Goal: Information Seeking & Learning: Learn about a topic

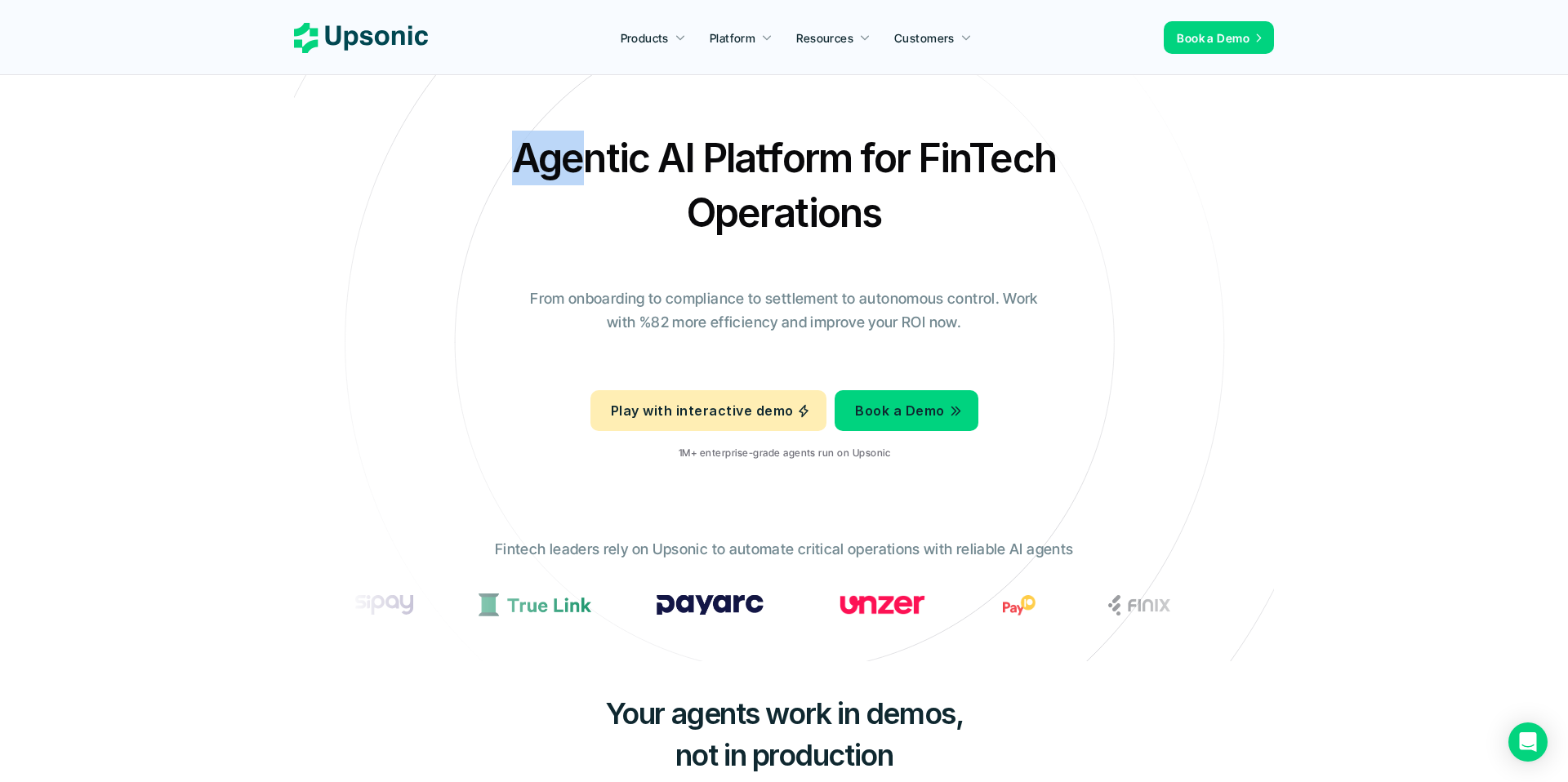
drag, startPoint x: 478, startPoint y: 171, endPoint x: 619, endPoint y: 182, distance: 141.4
click at [618, 182] on div "Agentic AI Platform for FinTech Operations From onboarding to compliance to set…" at bounding box center [784, 302] width 955 height 343
drag, startPoint x: 987, startPoint y: 229, endPoint x: 682, endPoint y: 193, distance: 307.1
click at [682, 193] on h2 "Agentic AI Platform for FinTech Operations" at bounding box center [784, 185] width 572 height 109
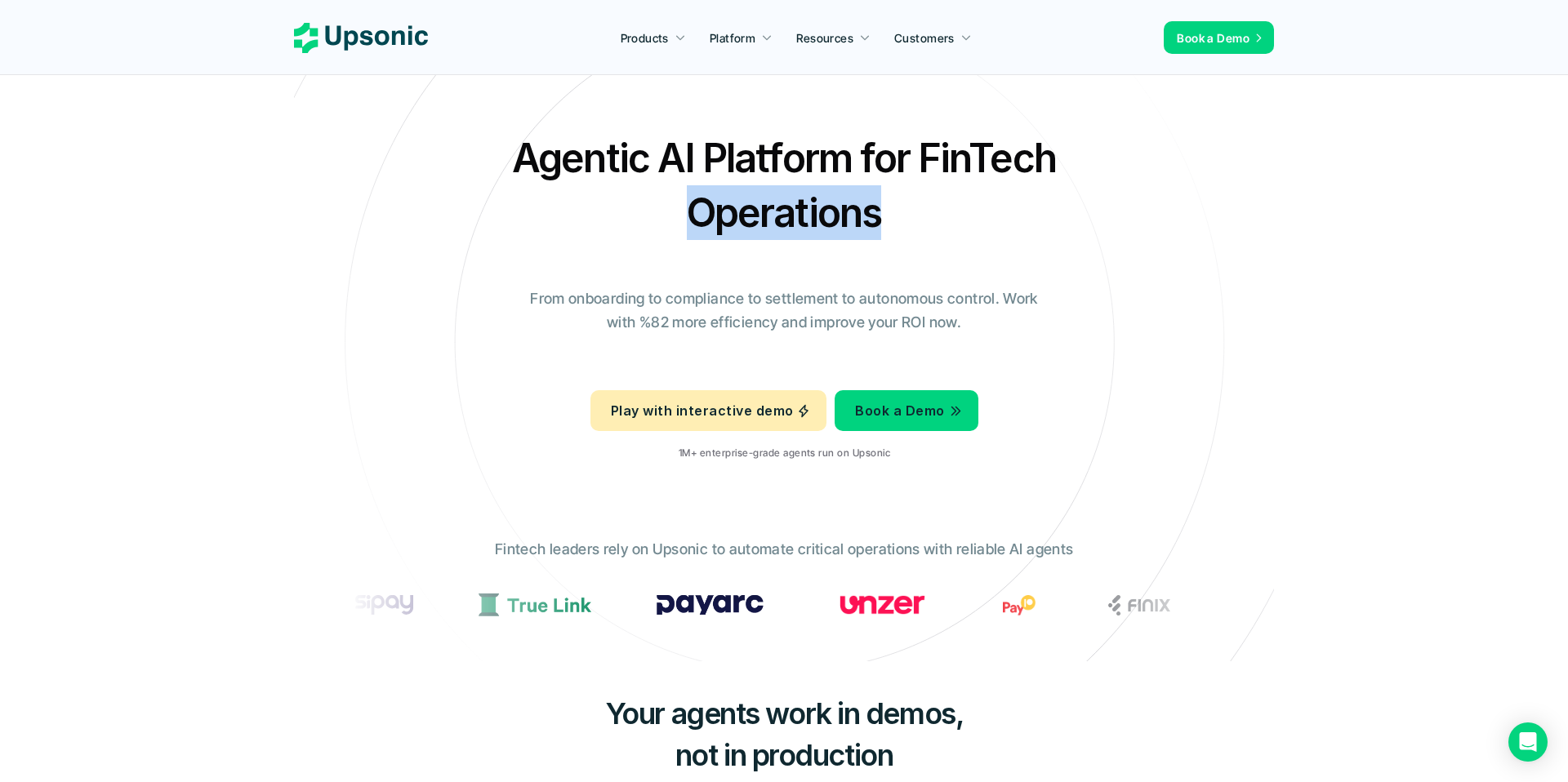
click at [853, 307] on p "From onboarding to compliance to settlement to autonomous control. Work with %8…" at bounding box center [784, 311] width 531 height 48
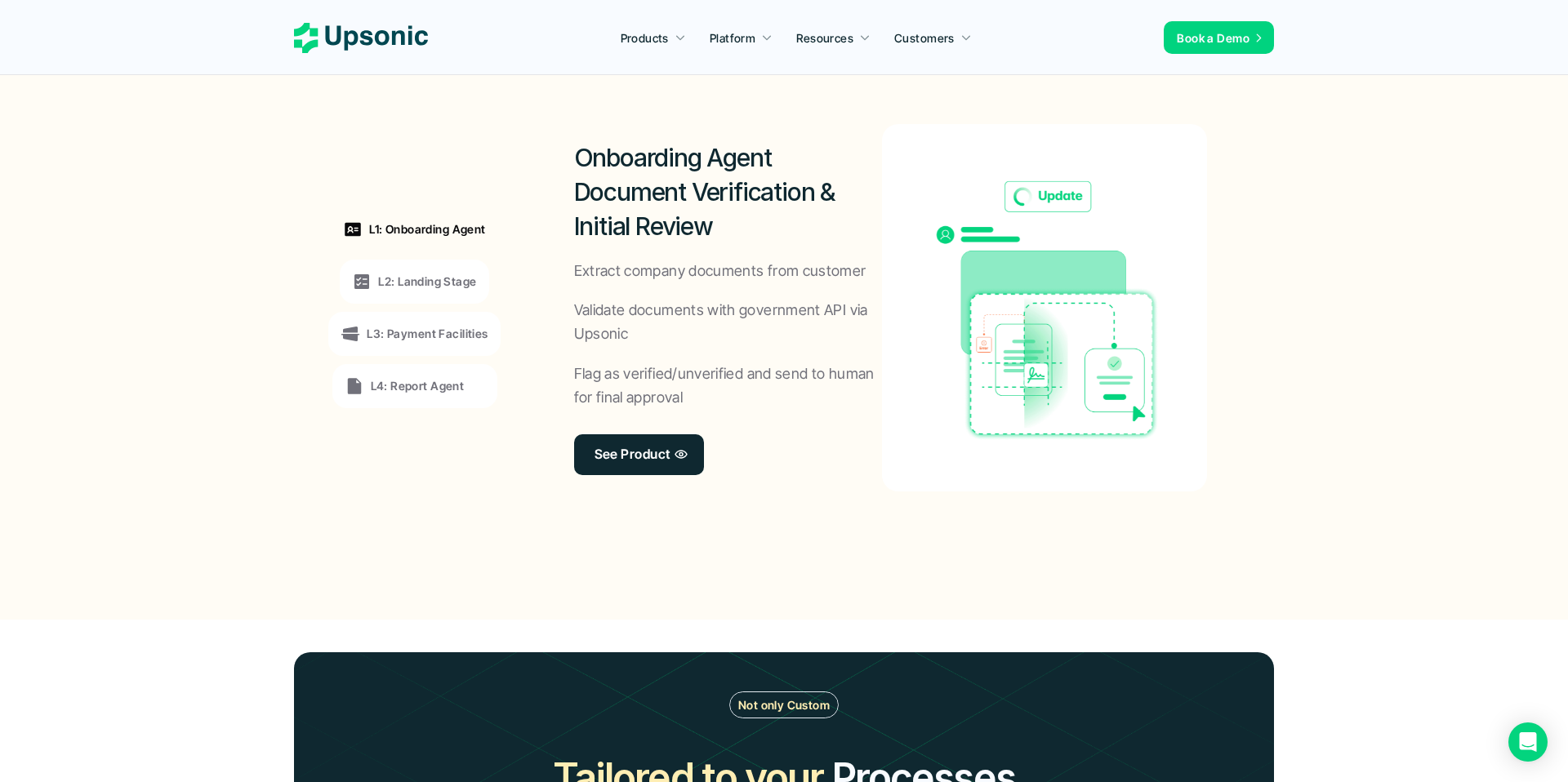
scroll to position [1254, 0]
click at [355, 286] on icon at bounding box center [362, 281] width 15 height 15
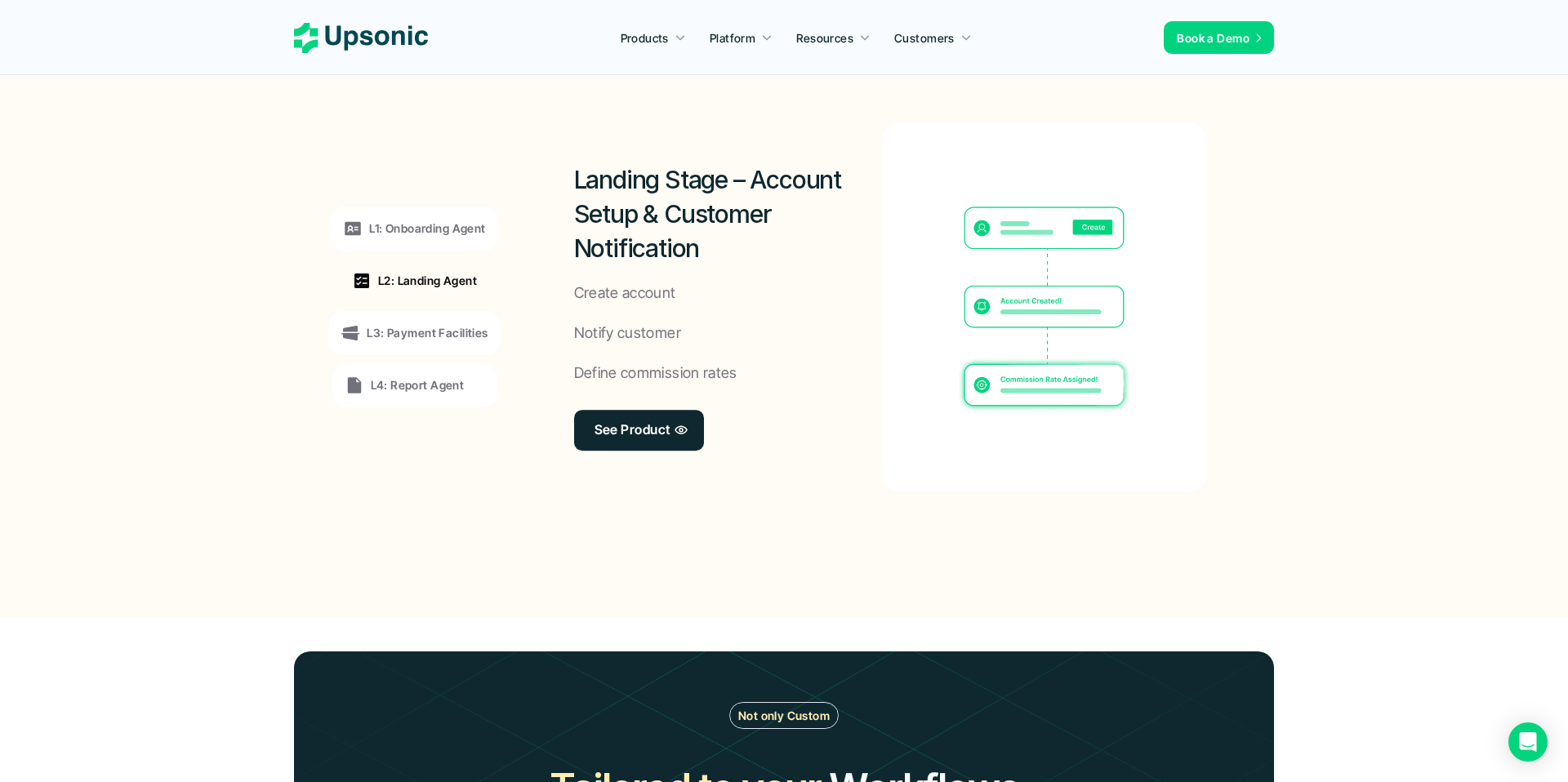
click at [385, 336] on p "L3: Payment Facilities" at bounding box center [427, 332] width 121 height 17
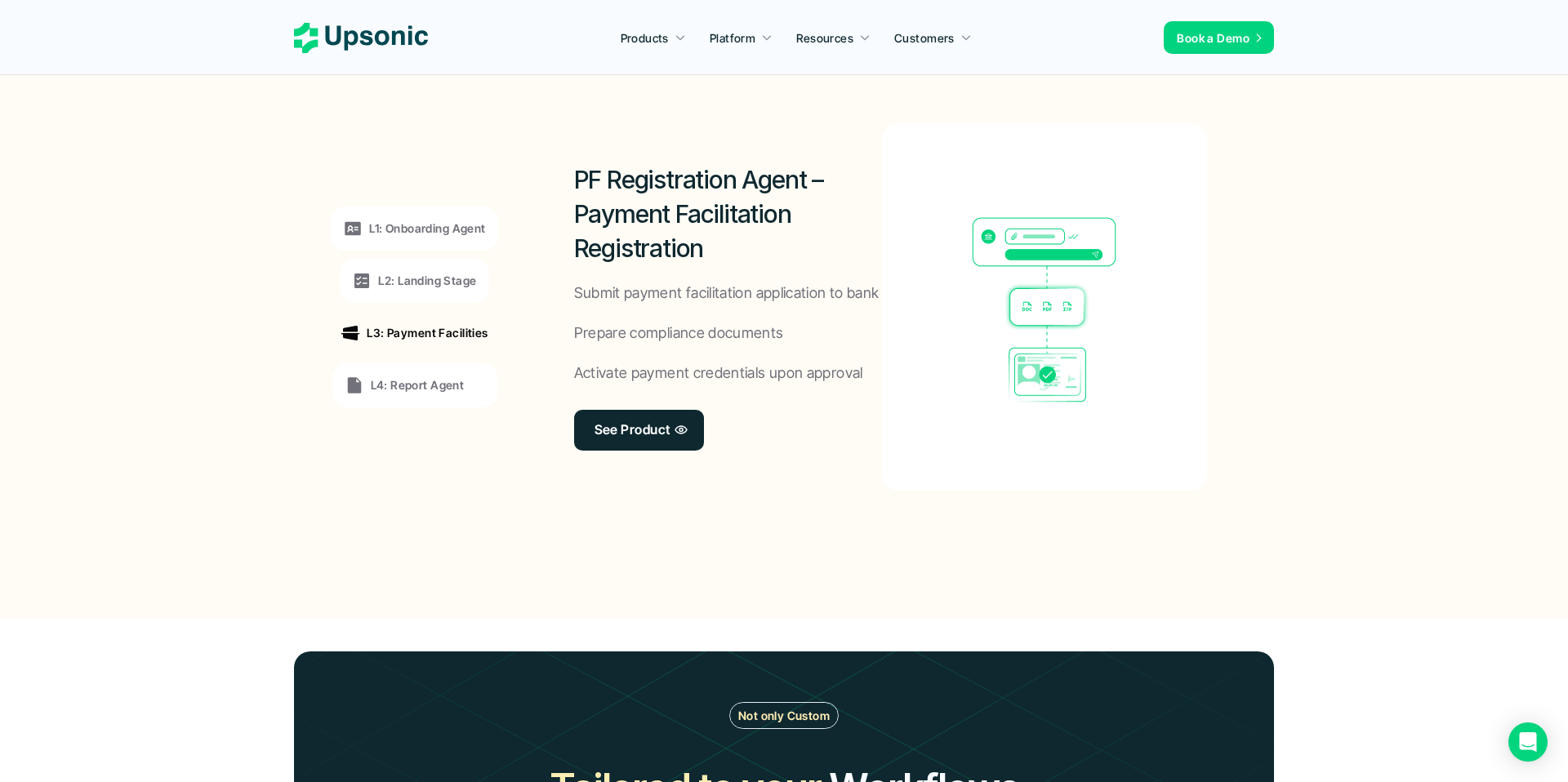
click at [399, 384] on p "L4: Report Agent" at bounding box center [418, 385] width 94 height 17
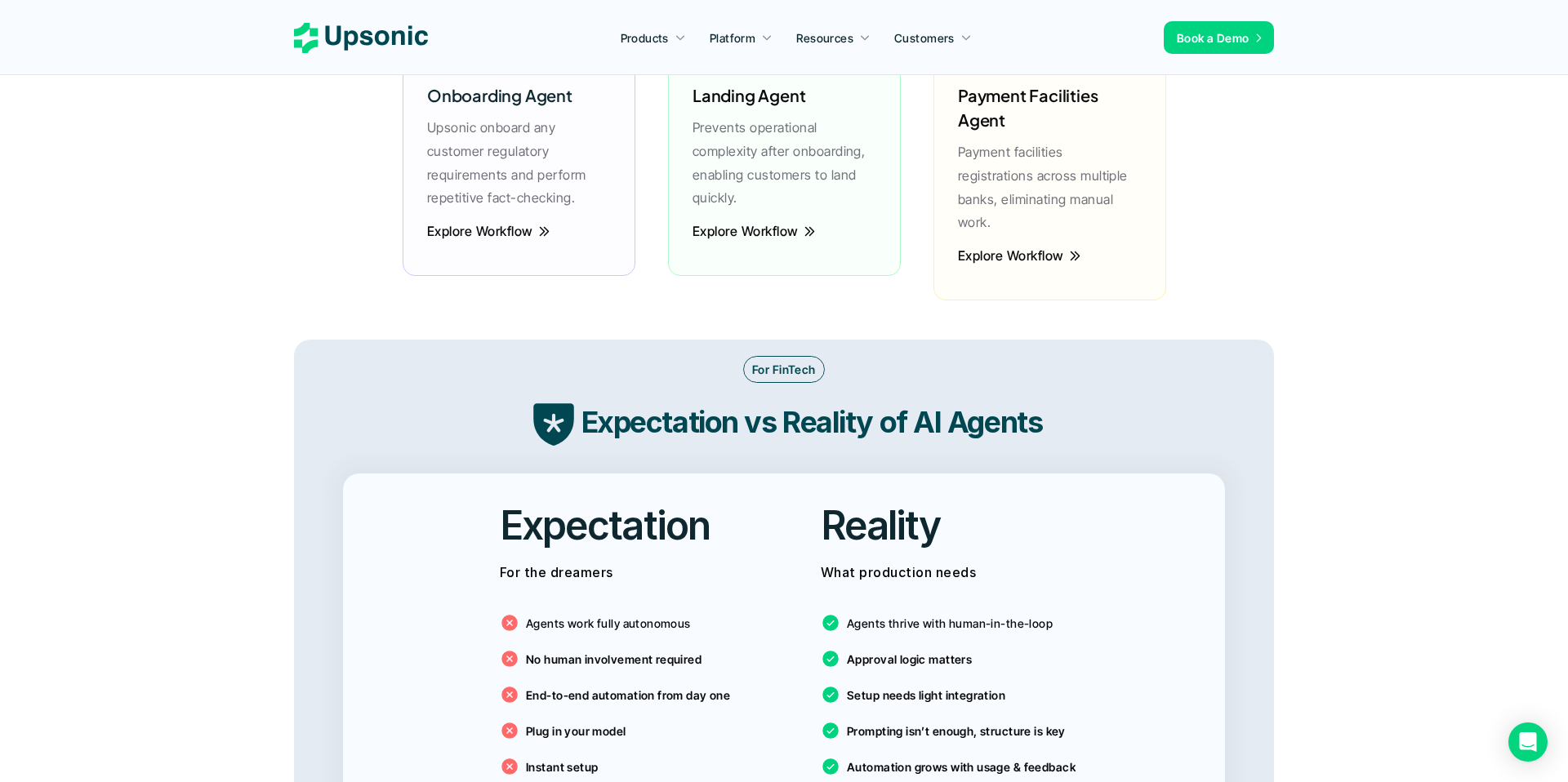
scroll to position [0, 0]
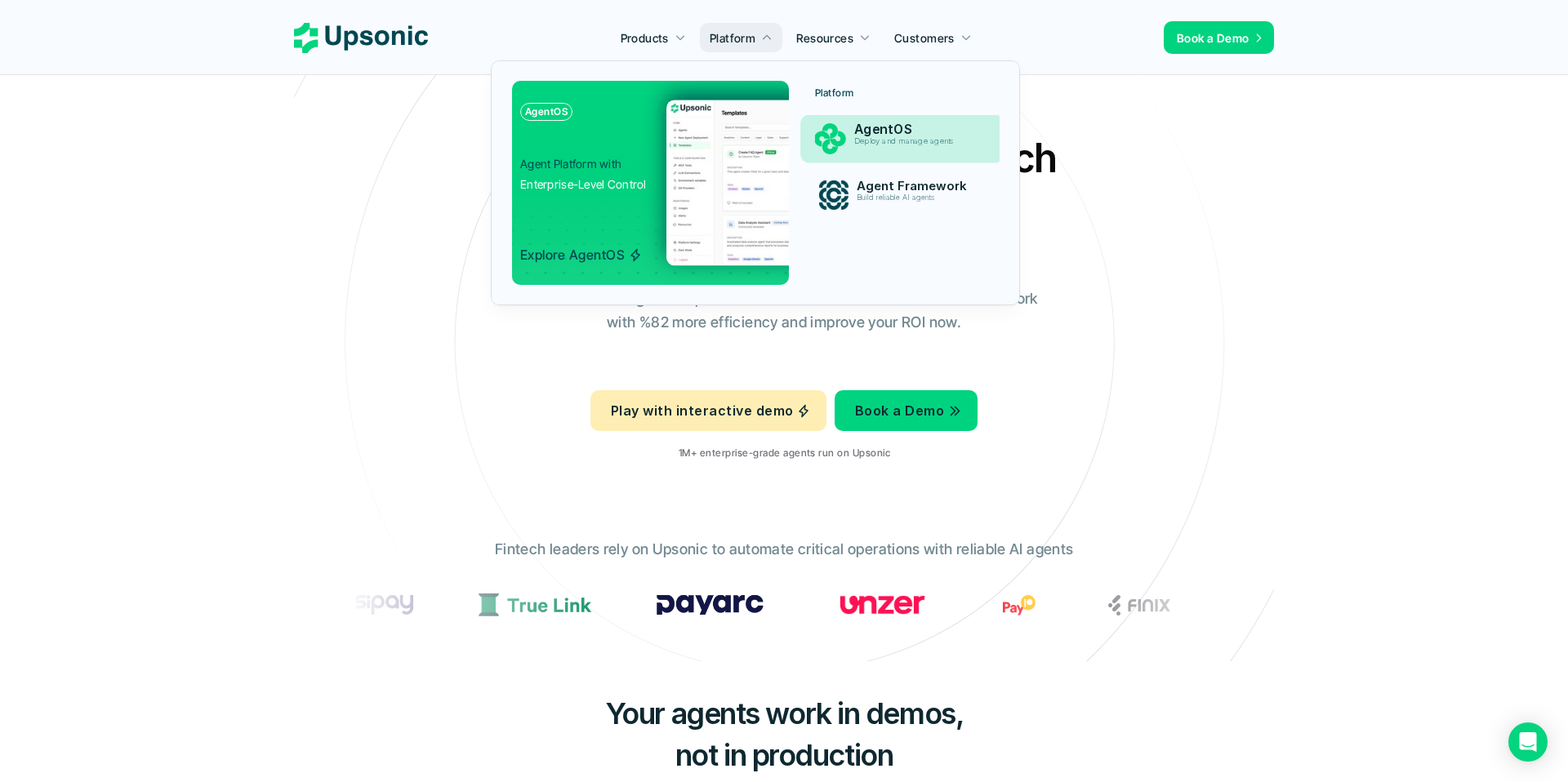
click at [882, 139] on p "Deploy and manage agents" at bounding box center [917, 141] width 125 height 9
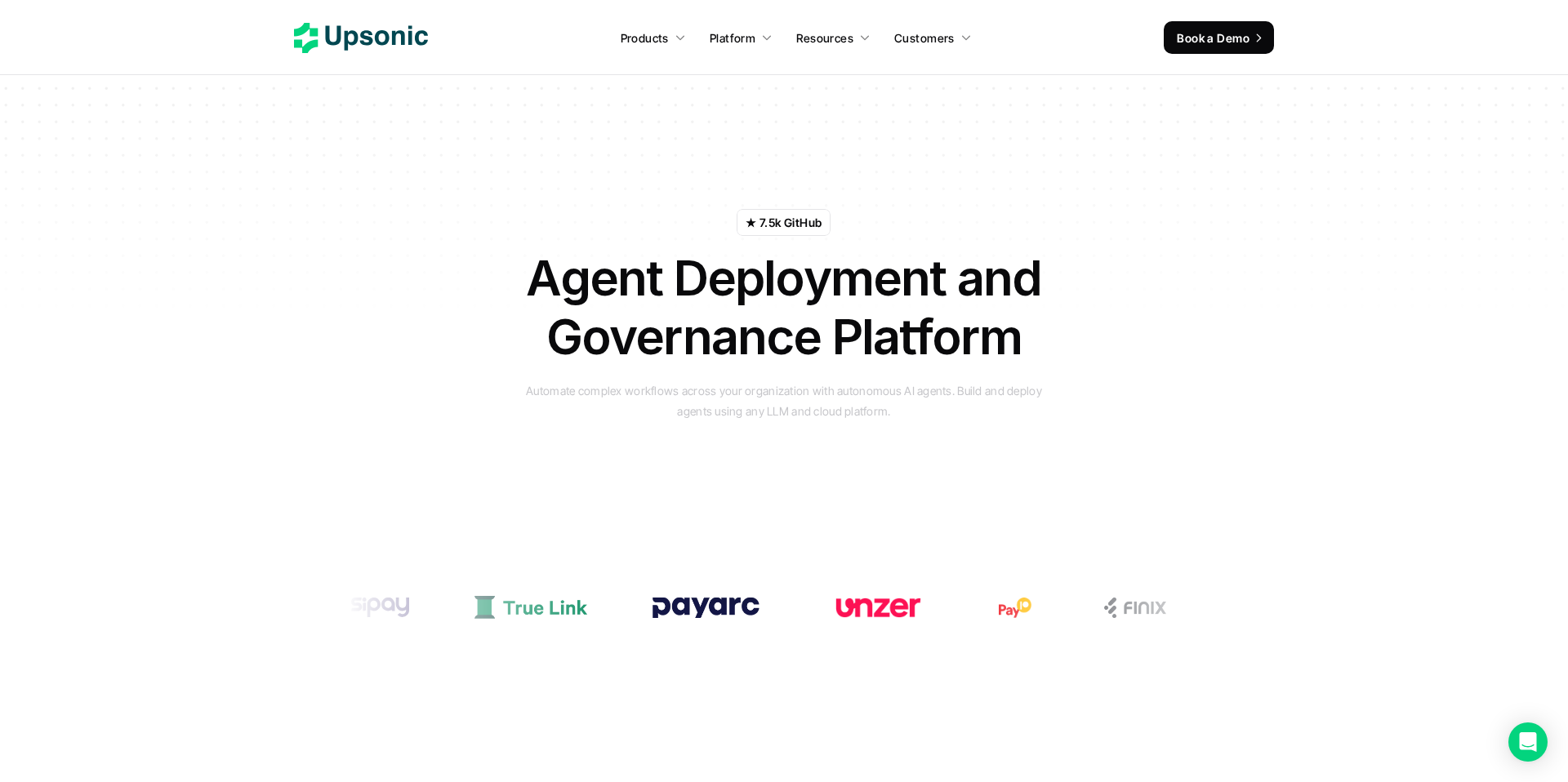
drag, startPoint x: 567, startPoint y: 234, endPoint x: 1085, endPoint y: 366, distance: 534.6
click at [1083, 365] on div "★ 7.5k GitHub Agent Deployment and Governance Platform Automate complex workflo…" at bounding box center [784, 317] width 955 height 424
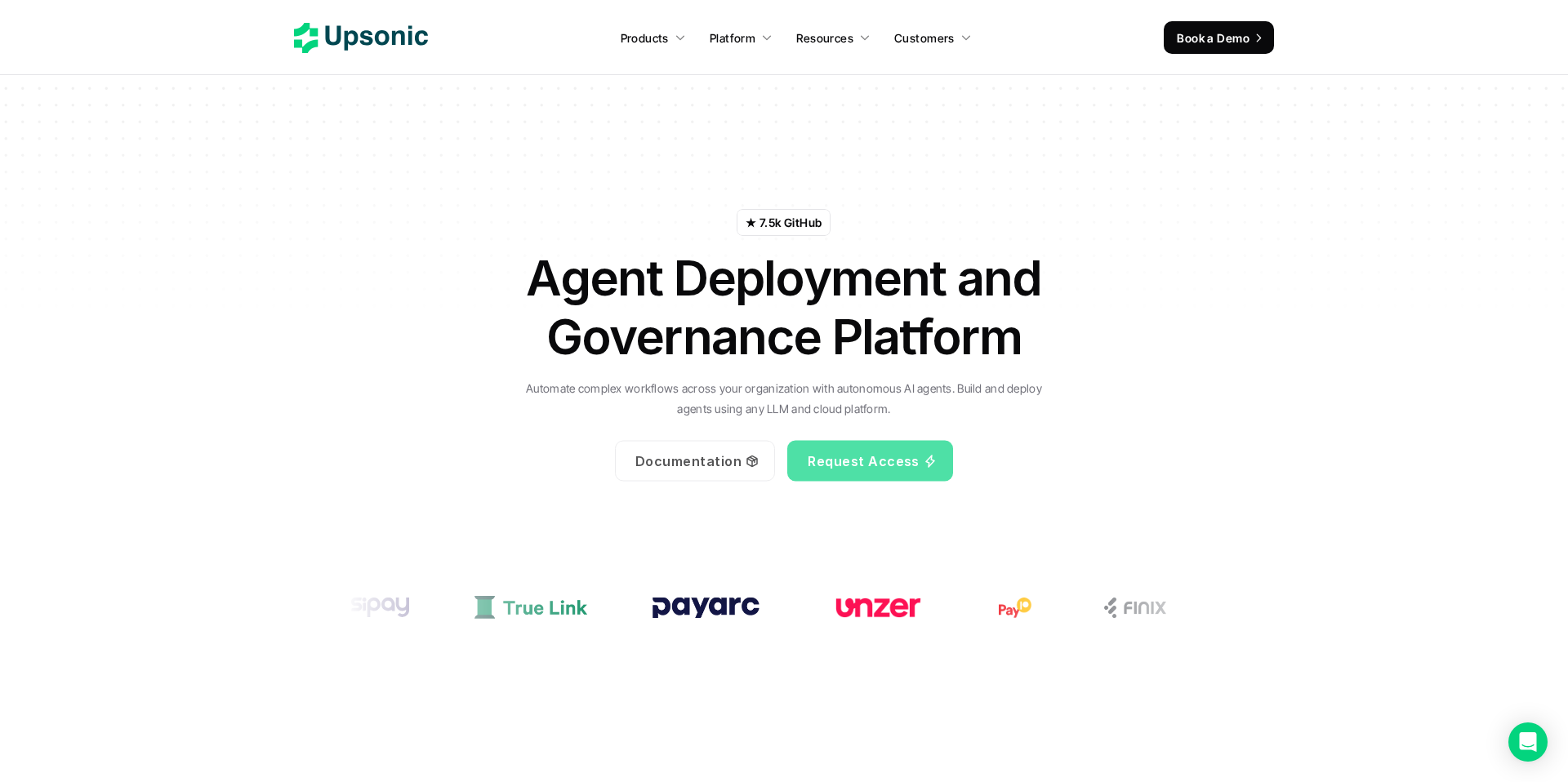
click at [1099, 404] on div "★ 7.5k GitHub Agent Deployment and Governance Platform Automate complex workflo…" at bounding box center [784, 317] width 955 height 424
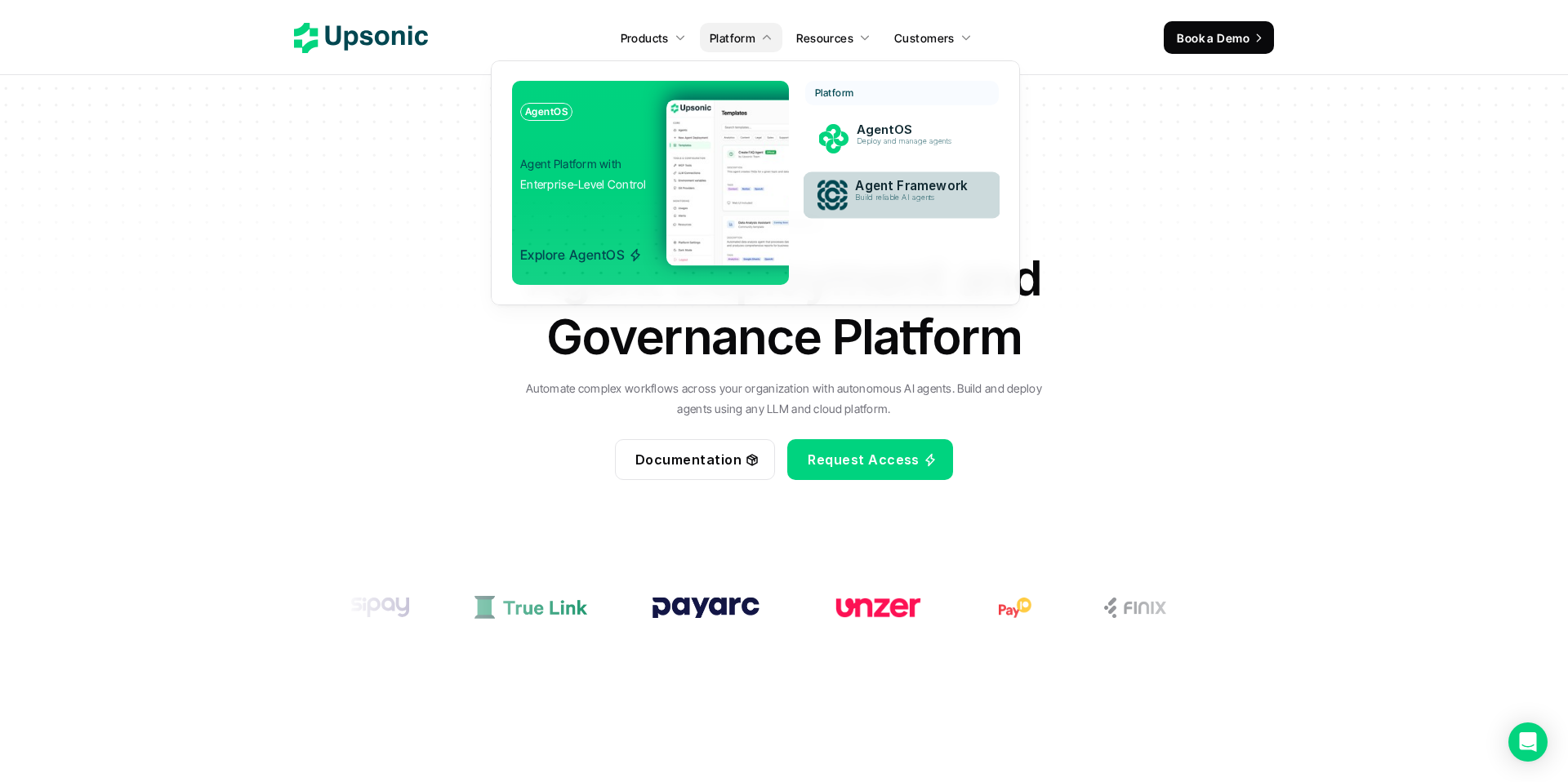
click at [911, 211] on div "Build reliable AI agents" at bounding box center [917, 203] width 121 height 18
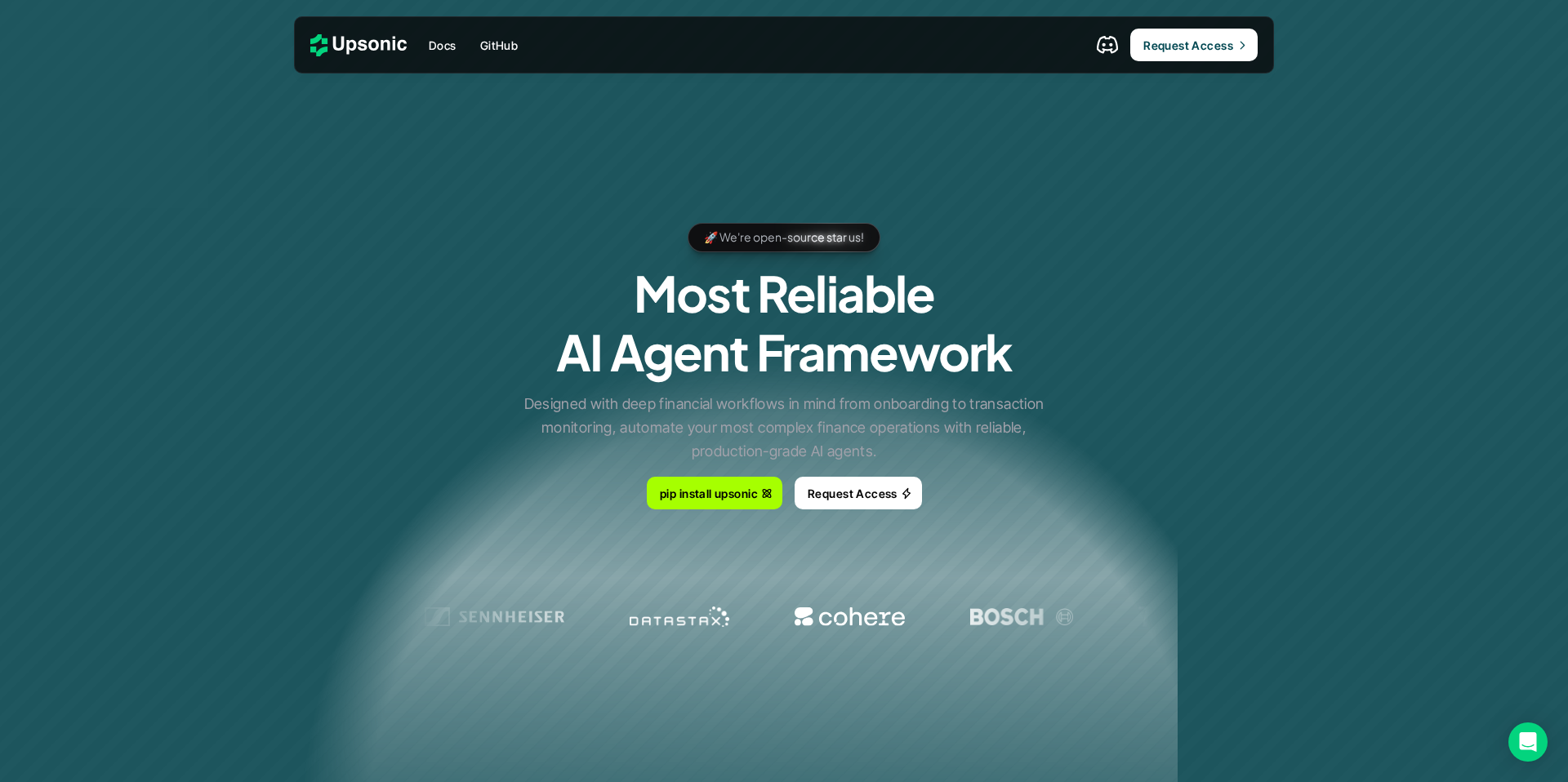
click at [799, 236] on p "🚀 We're open-source star us!" at bounding box center [784, 238] width 160 height 20
click at [1179, 54] on link "Request Access" at bounding box center [1193, 45] width 127 height 33
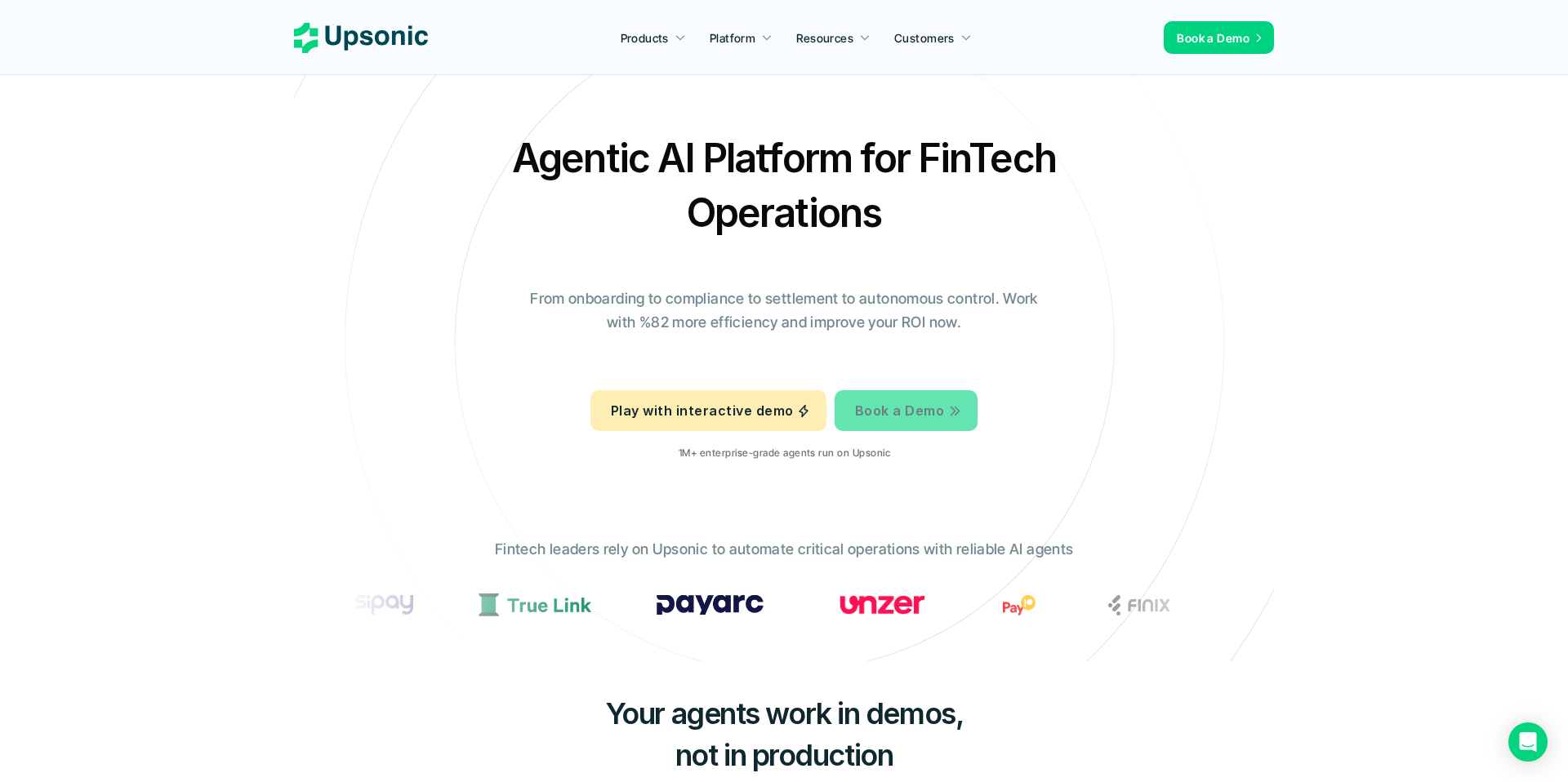
click at [779, 412] on p "Play with interactive demo" at bounding box center [702, 411] width 182 height 24
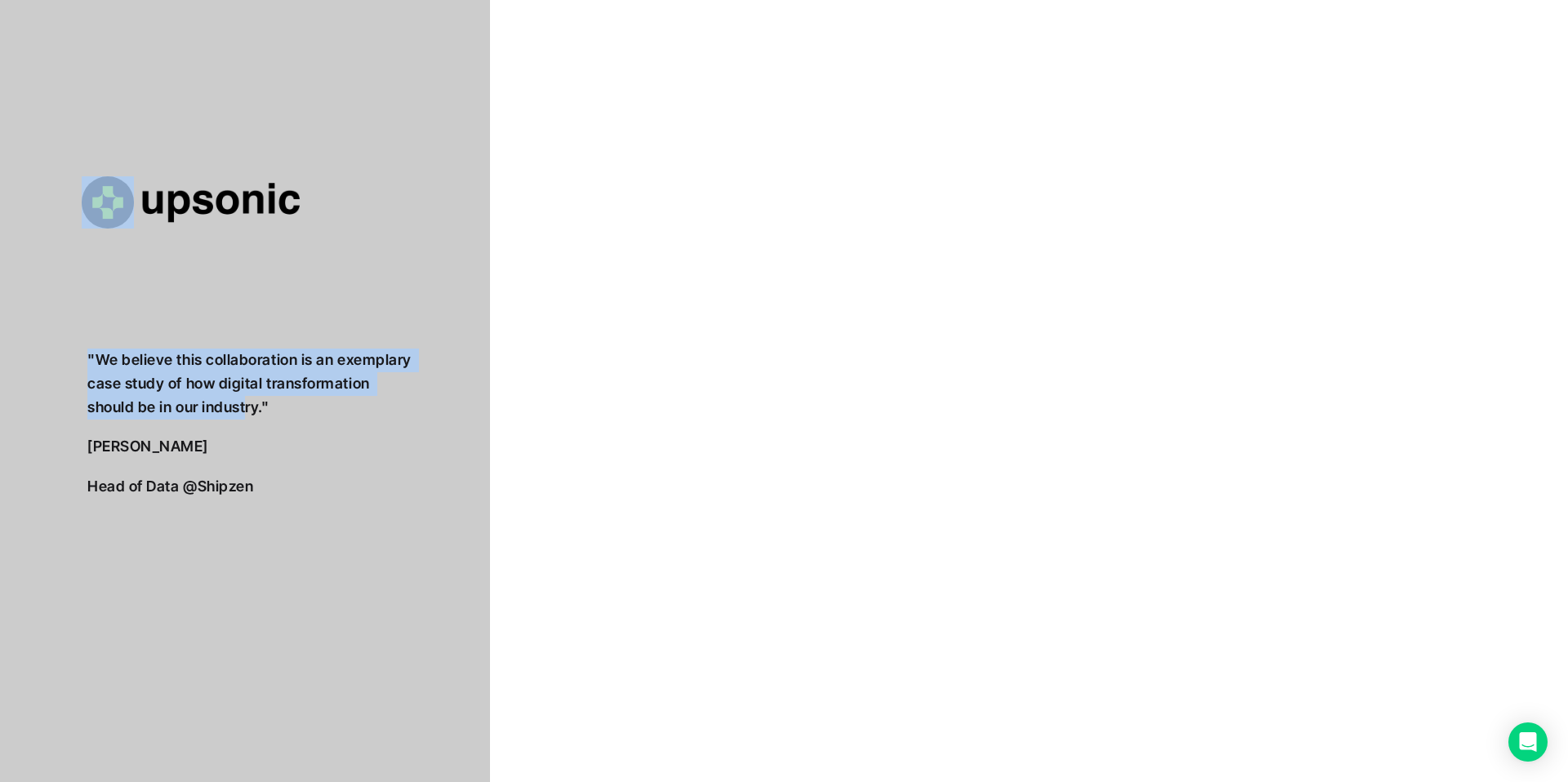
drag, startPoint x: 81, startPoint y: 373, endPoint x: 256, endPoint y: 416, distance: 180.2
click at [249, 413] on div ""We believe this collaboration is an exemplary case study of how digital transf…" at bounding box center [784, 441] width 1568 height 882
click at [377, 423] on div ""We believe this collaboration is an exemplary case study of how digital transf…" at bounding box center [250, 423] width 327 height 150
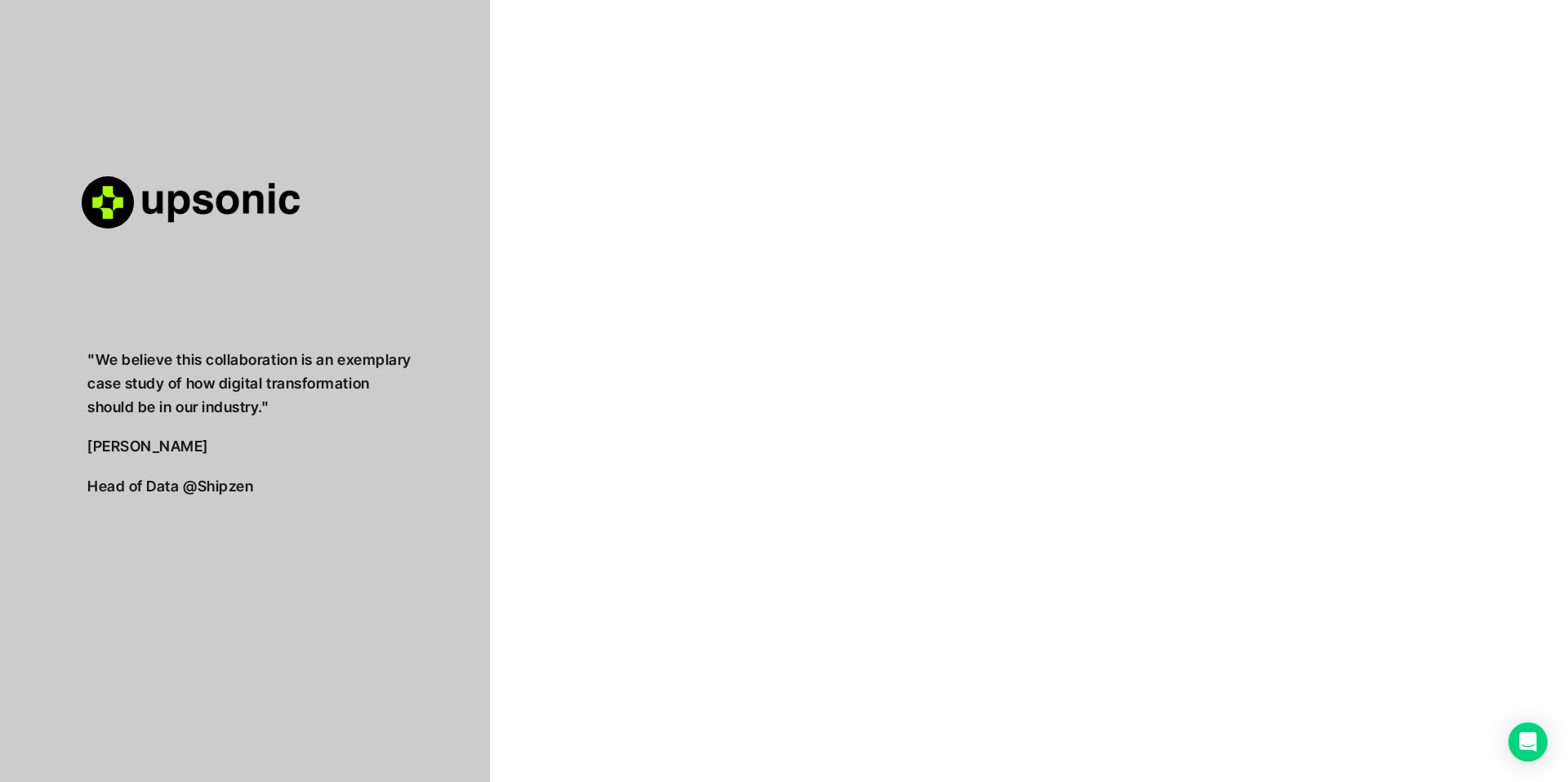
click at [674, 245] on div ""We believe this collaboration is an exemplary case study of how digital transf…" at bounding box center [784, 441] width 1568 height 882
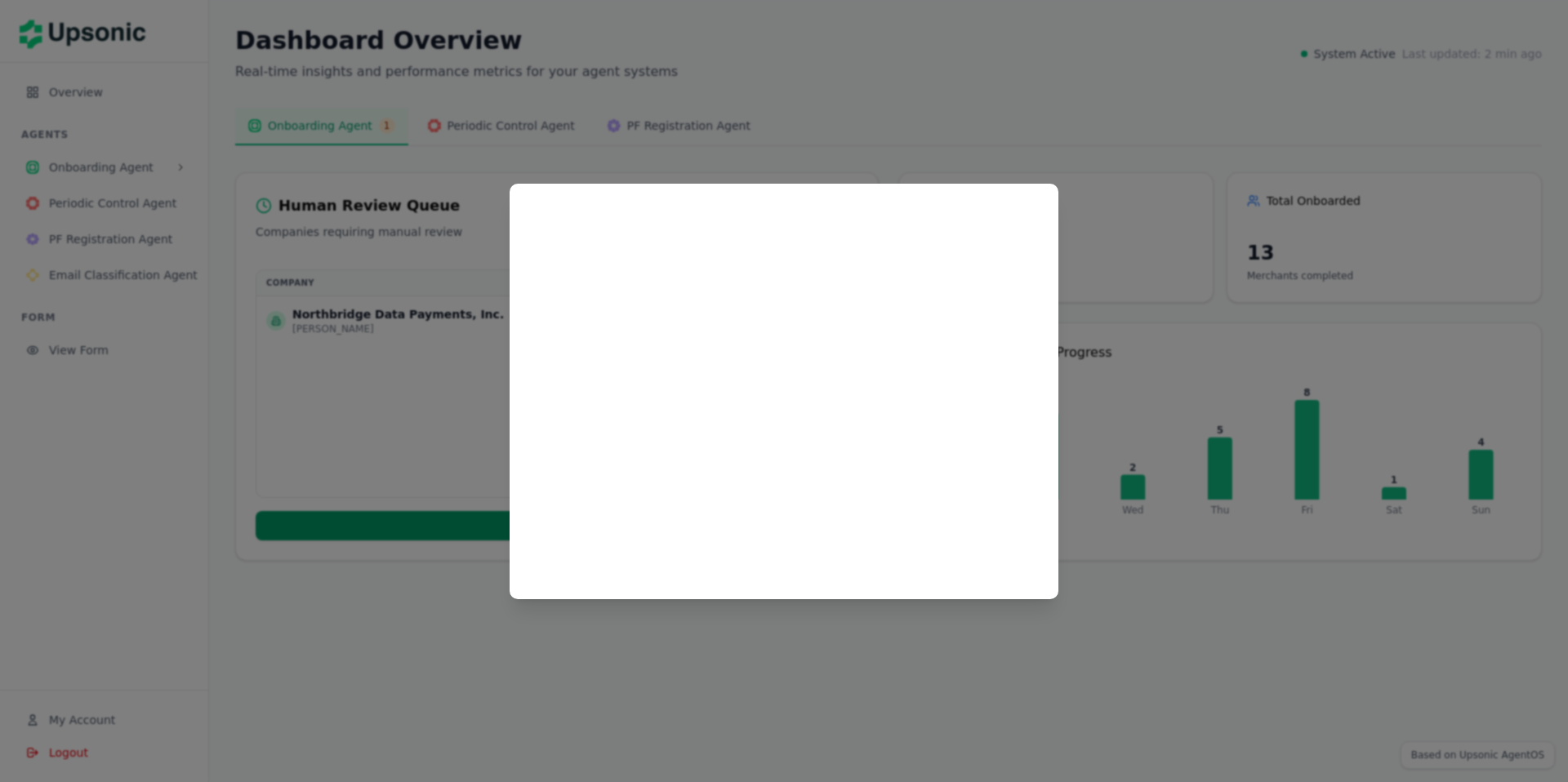
click at [1085, 444] on div at bounding box center [784, 391] width 1568 height 782
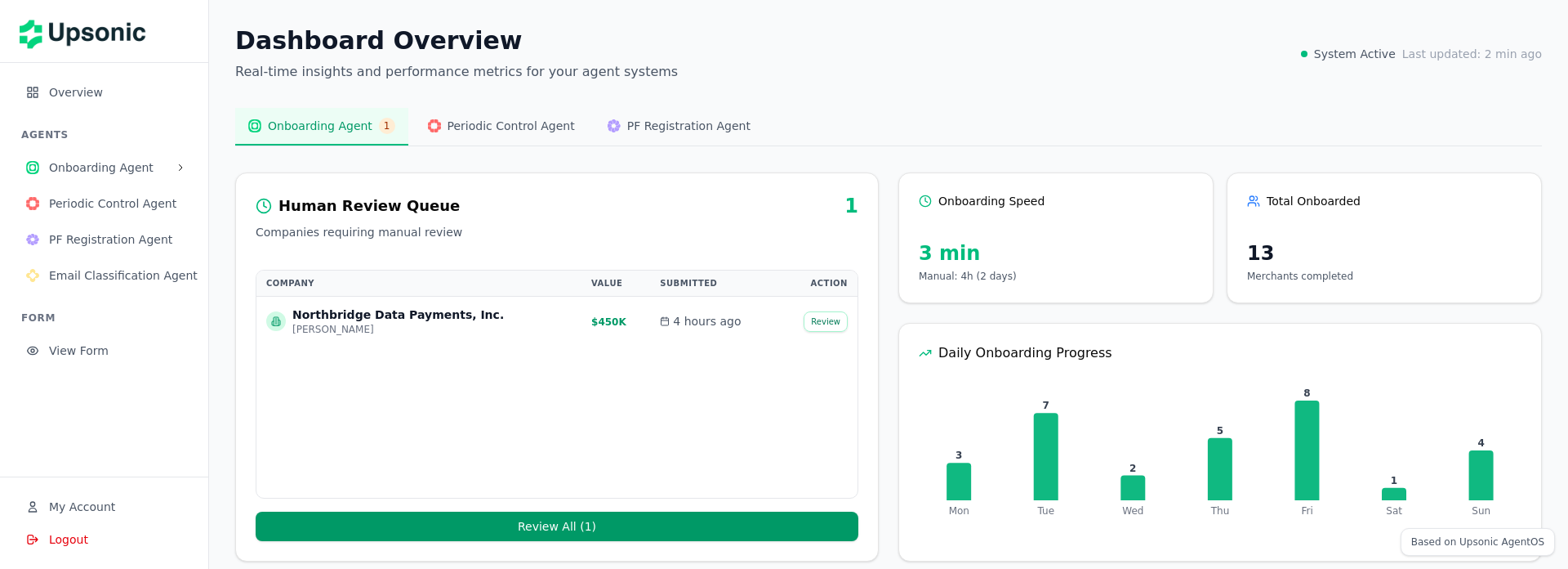
click at [472, 140] on button "Periodic Control Agent" at bounding box center [501, 126] width 173 height 38
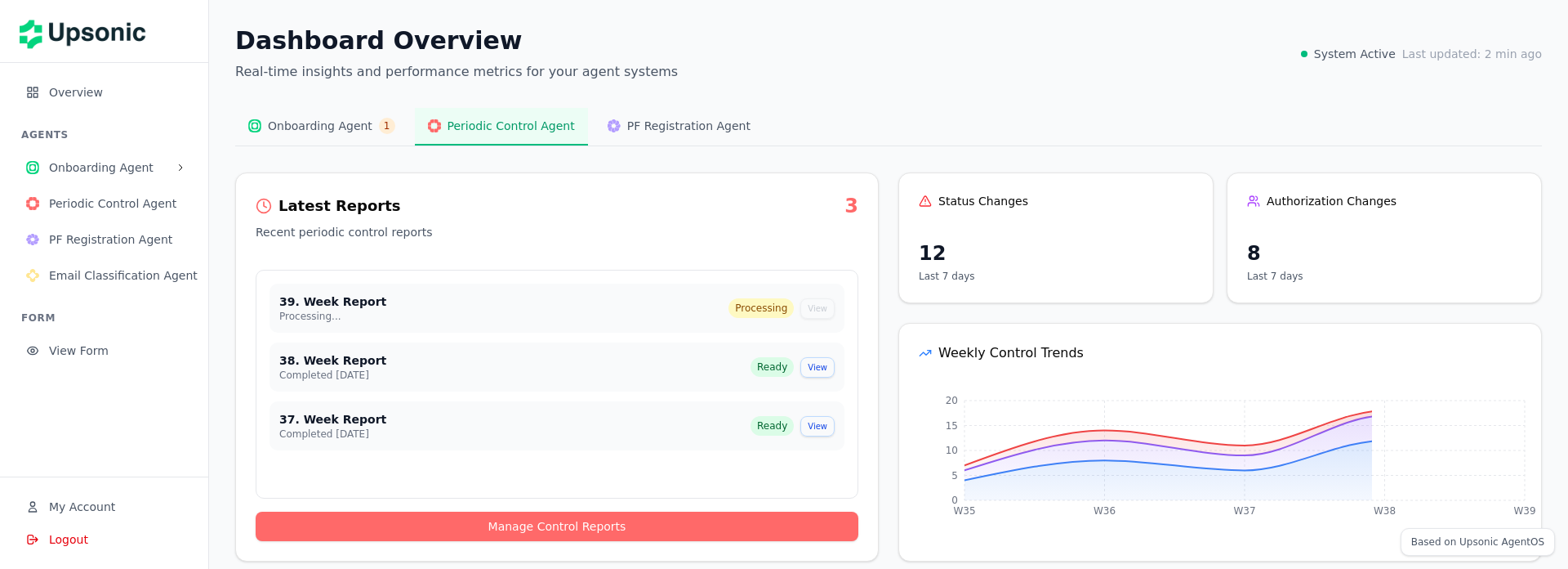
click at [630, 128] on span "PF Registration Agent" at bounding box center [688, 126] width 123 height 16
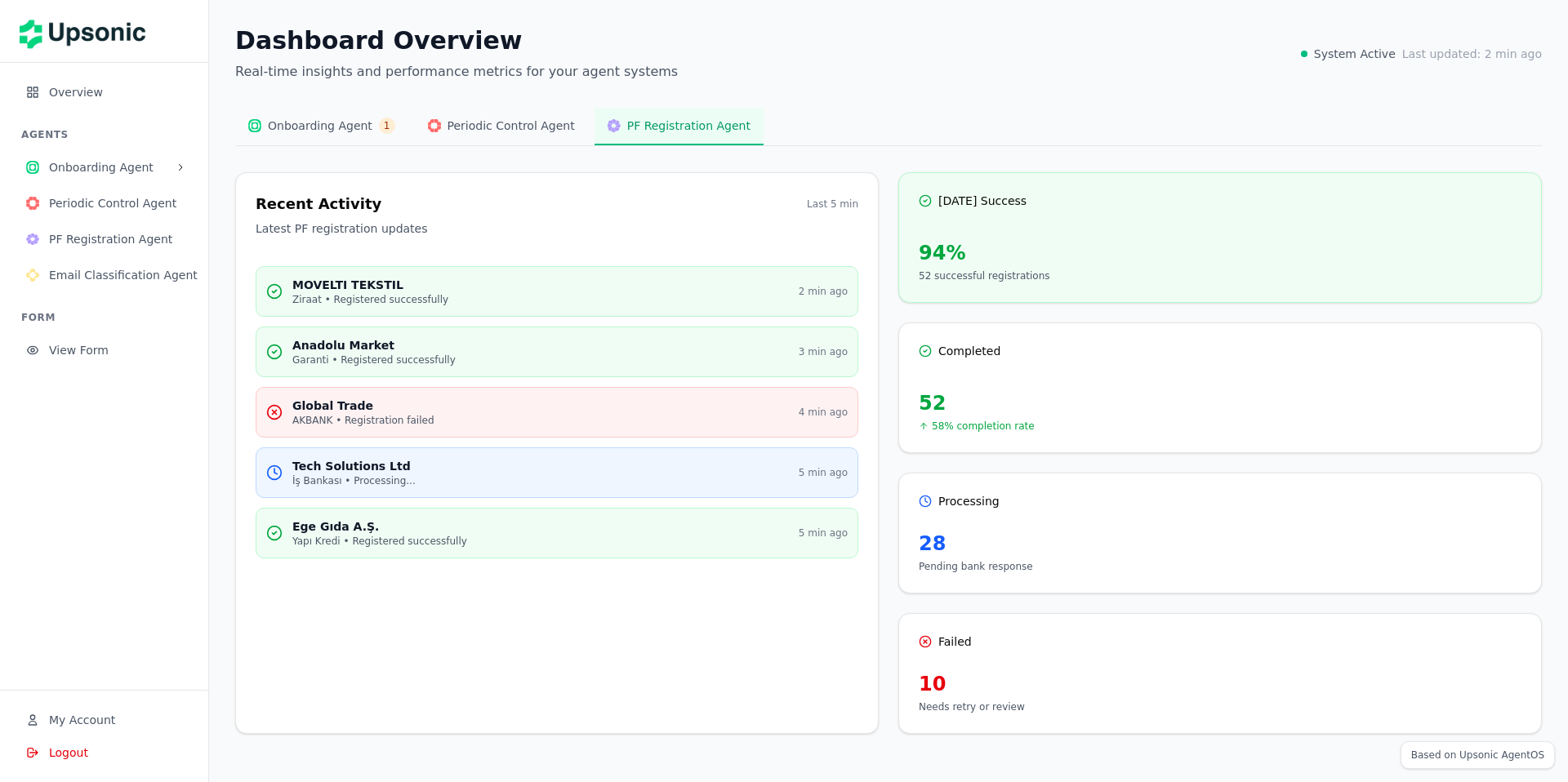
click at [1454, 757] on div "Dashboard Overview Real-time insights and performance metrics for your agent sy…" at bounding box center [889, 380] width 1359 height 761
click at [1420, 756] on div "Dashboard Overview Real-time insights and performance metrics for your agent sy…" at bounding box center [889, 380] width 1359 height 761
drag, startPoint x: 1361, startPoint y: 52, endPoint x: 1474, endPoint y: 52, distance: 113.0
click at [1362, 52] on span "System Active" at bounding box center [1355, 54] width 82 height 16
click at [1474, 52] on span "Last updated: 2 min ago" at bounding box center [1472, 54] width 139 height 16
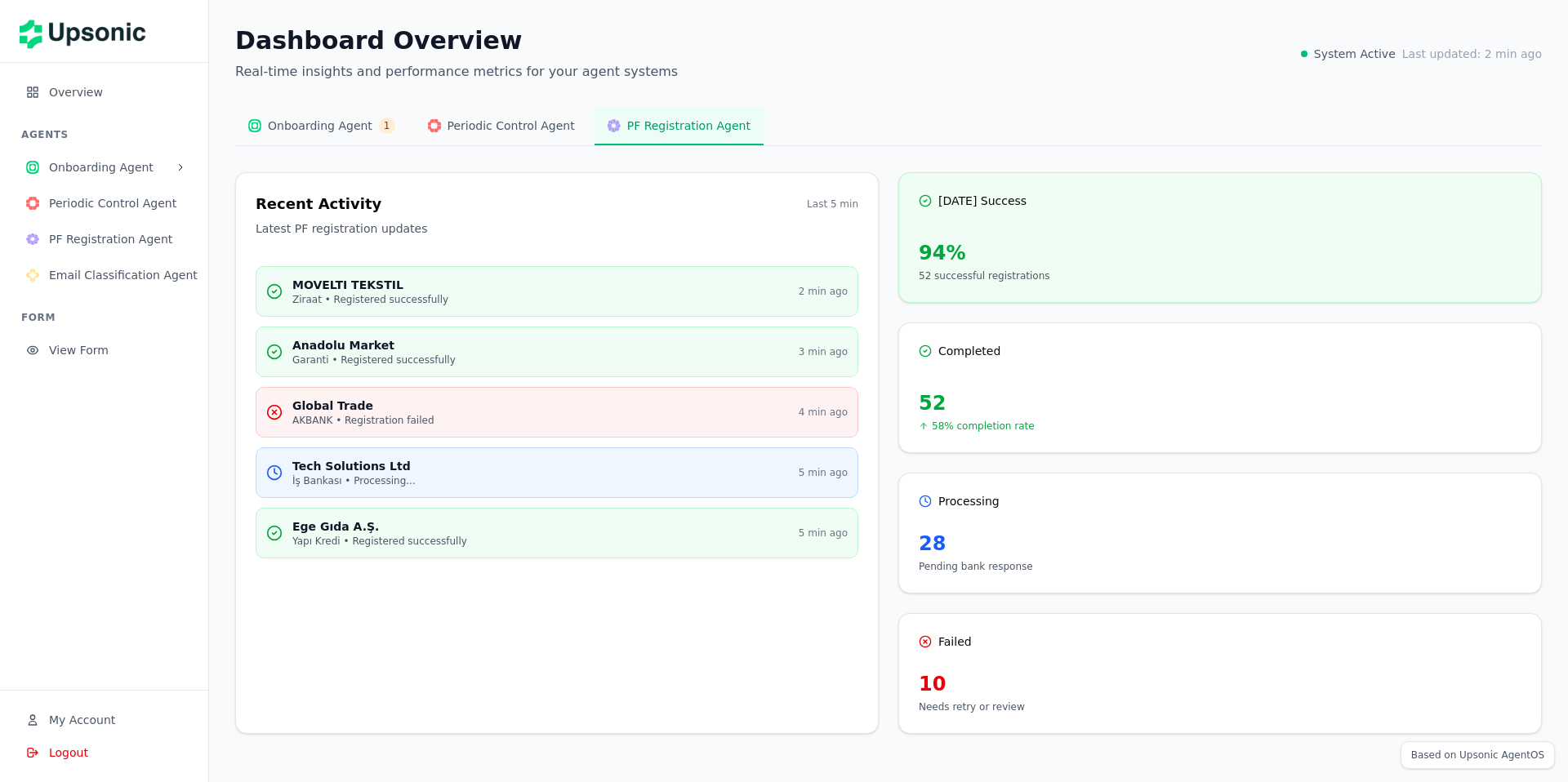
click at [495, 124] on span "Periodic Control Agent" at bounding box center [510, 126] width 127 height 16
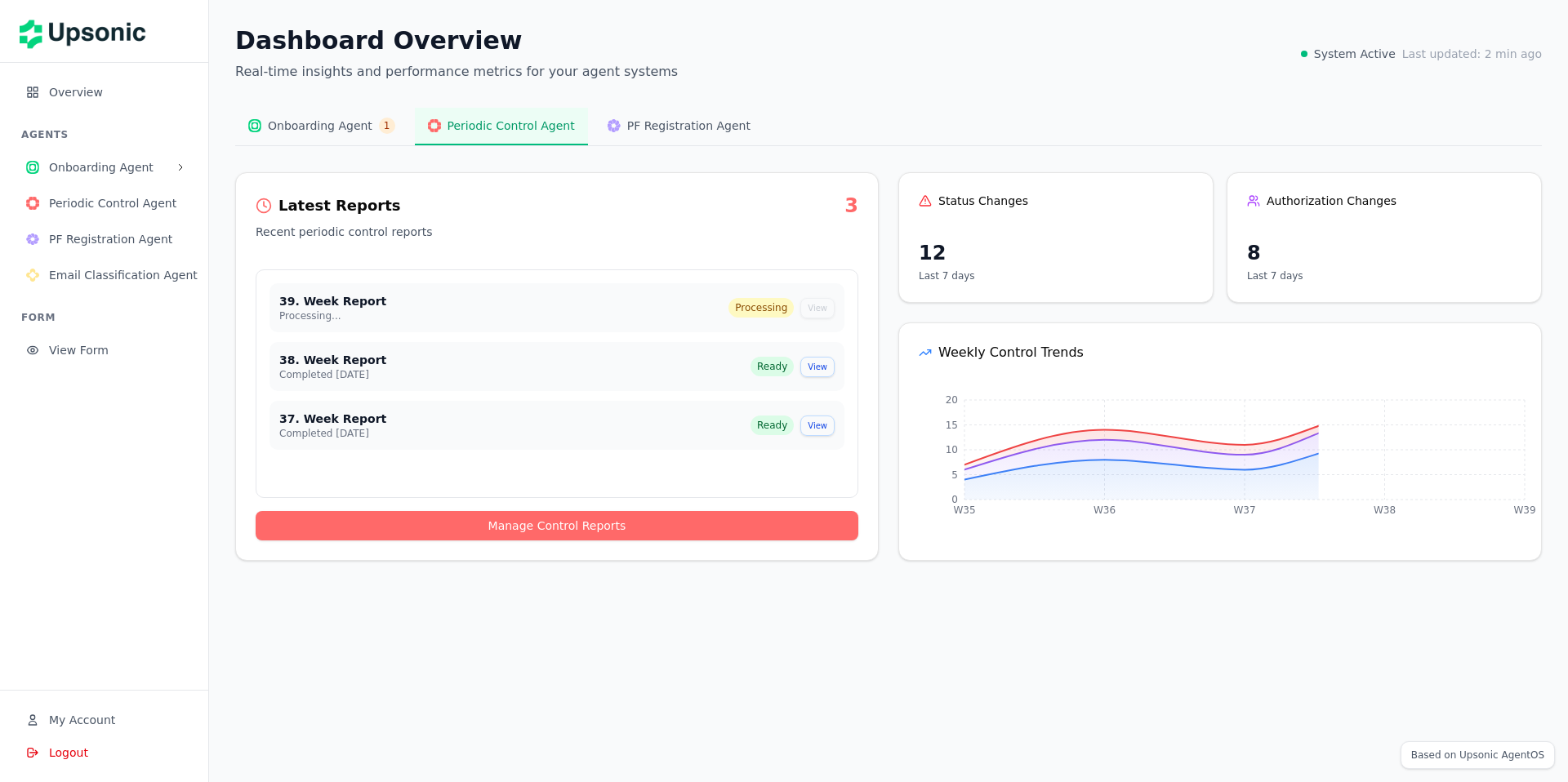
click at [320, 121] on span "Onboarding Agent" at bounding box center [319, 126] width 104 height 16
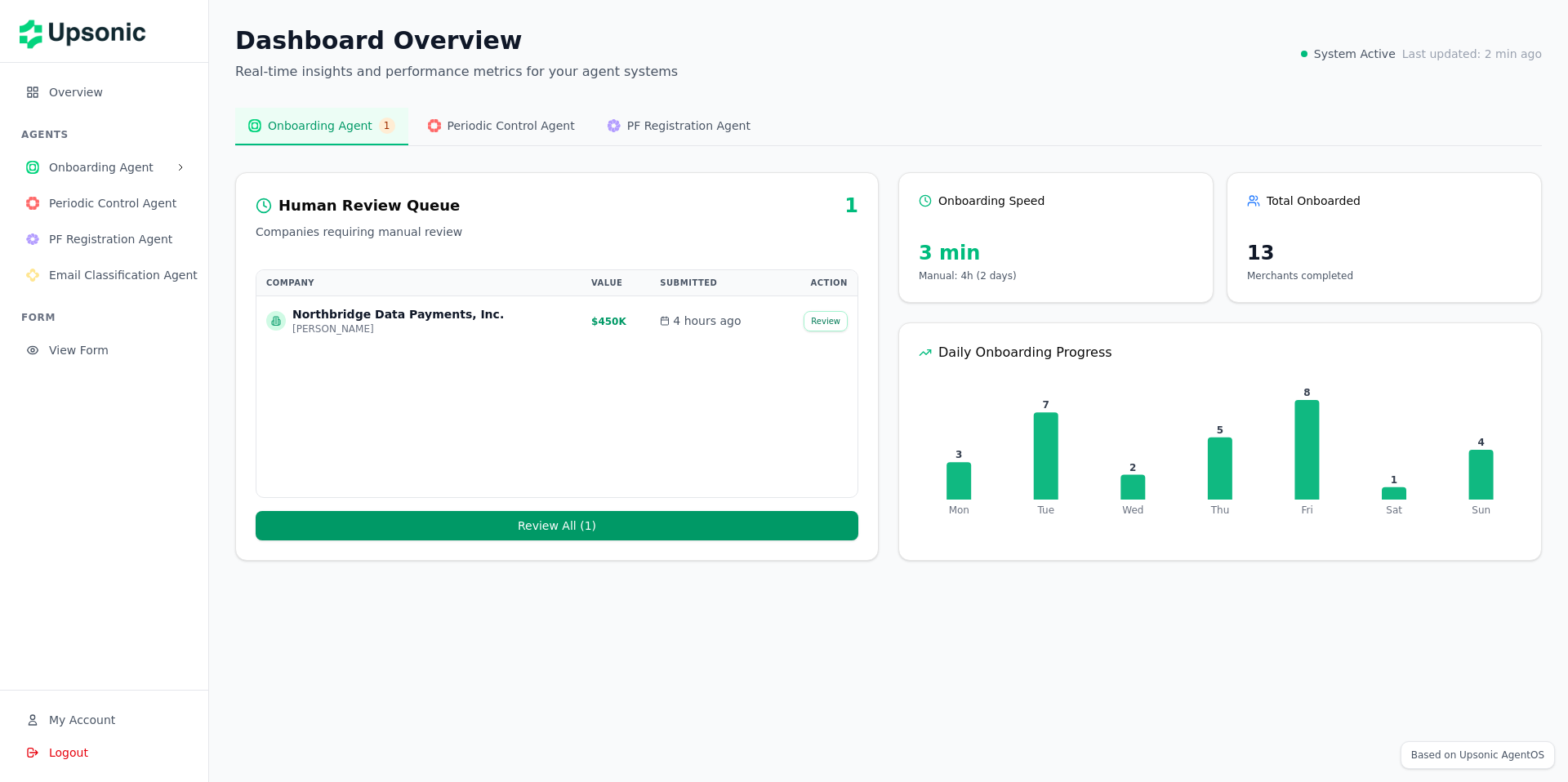
click at [78, 104] on button "Overview" at bounding box center [104, 93] width 182 height 33
click at [112, 350] on span "View Form" at bounding box center [116, 350] width 133 height 16
click at [74, 720] on span "My Account" at bounding box center [82, 720] width 66 height 16
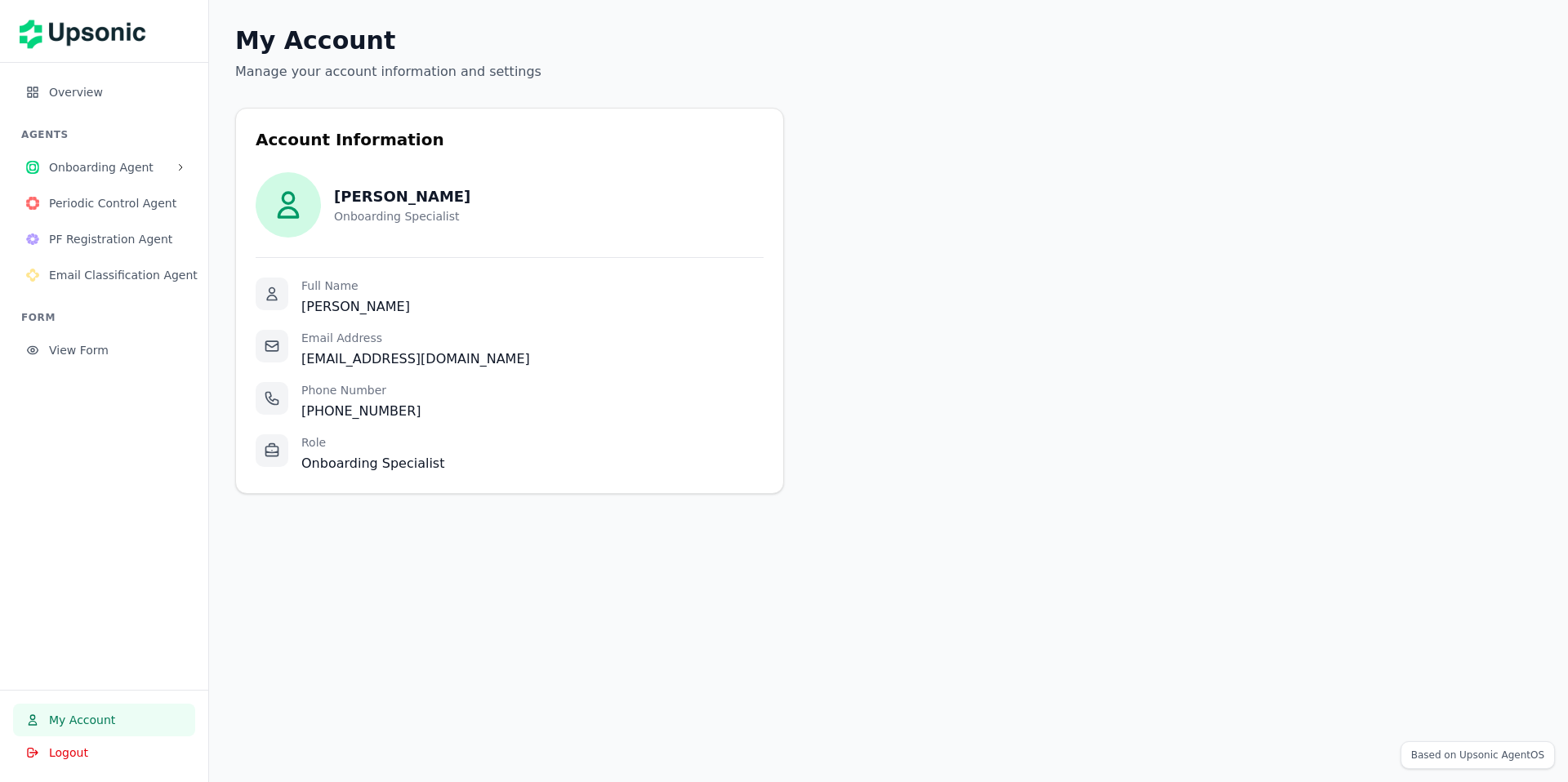
click at [87, 166] on span "Onboarding Agent" at bounding box center [109, 167] width 120 height 16
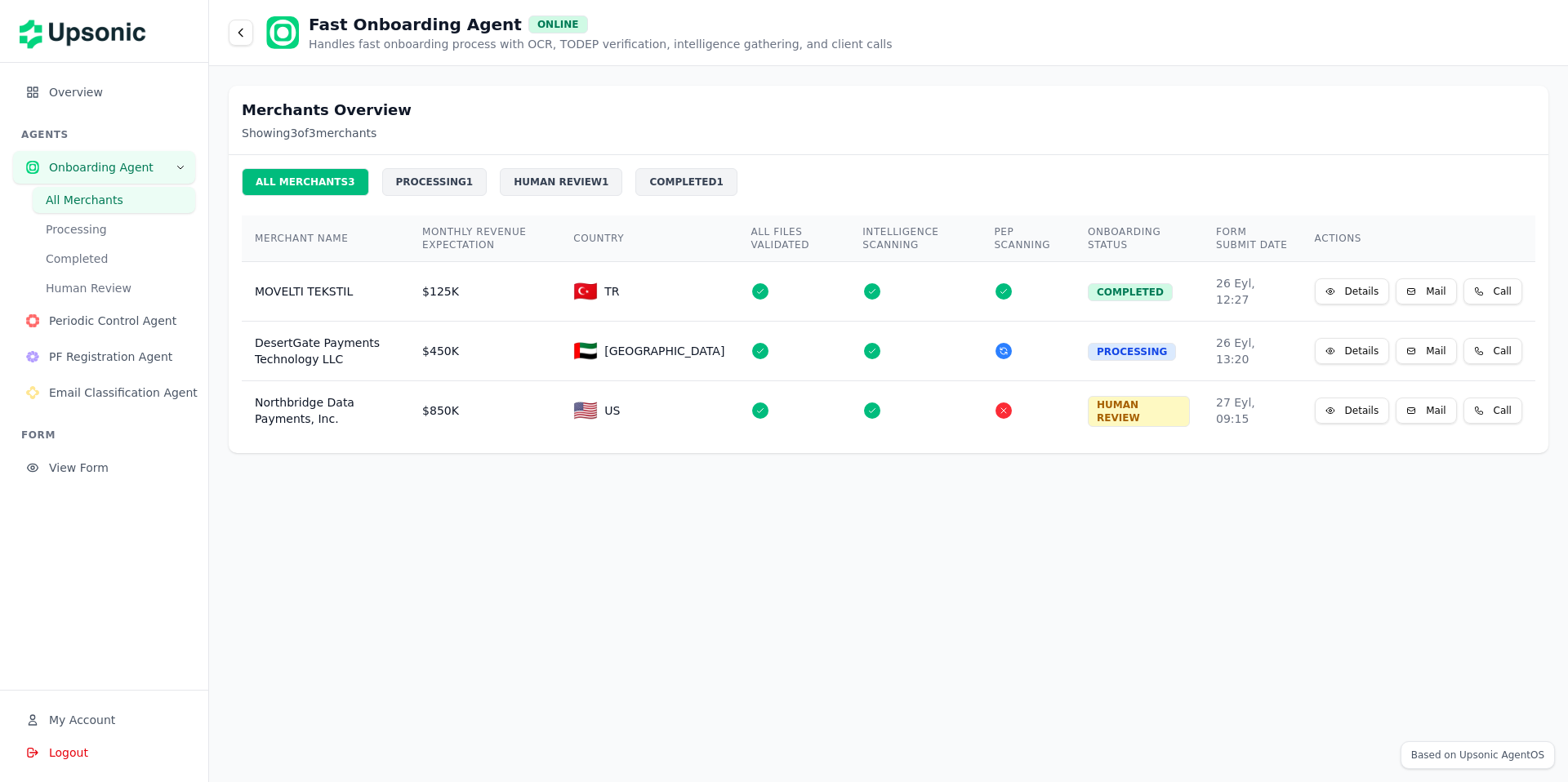
click at [245, 36] on icon at bounding box center [241, 33] width 13 height 13
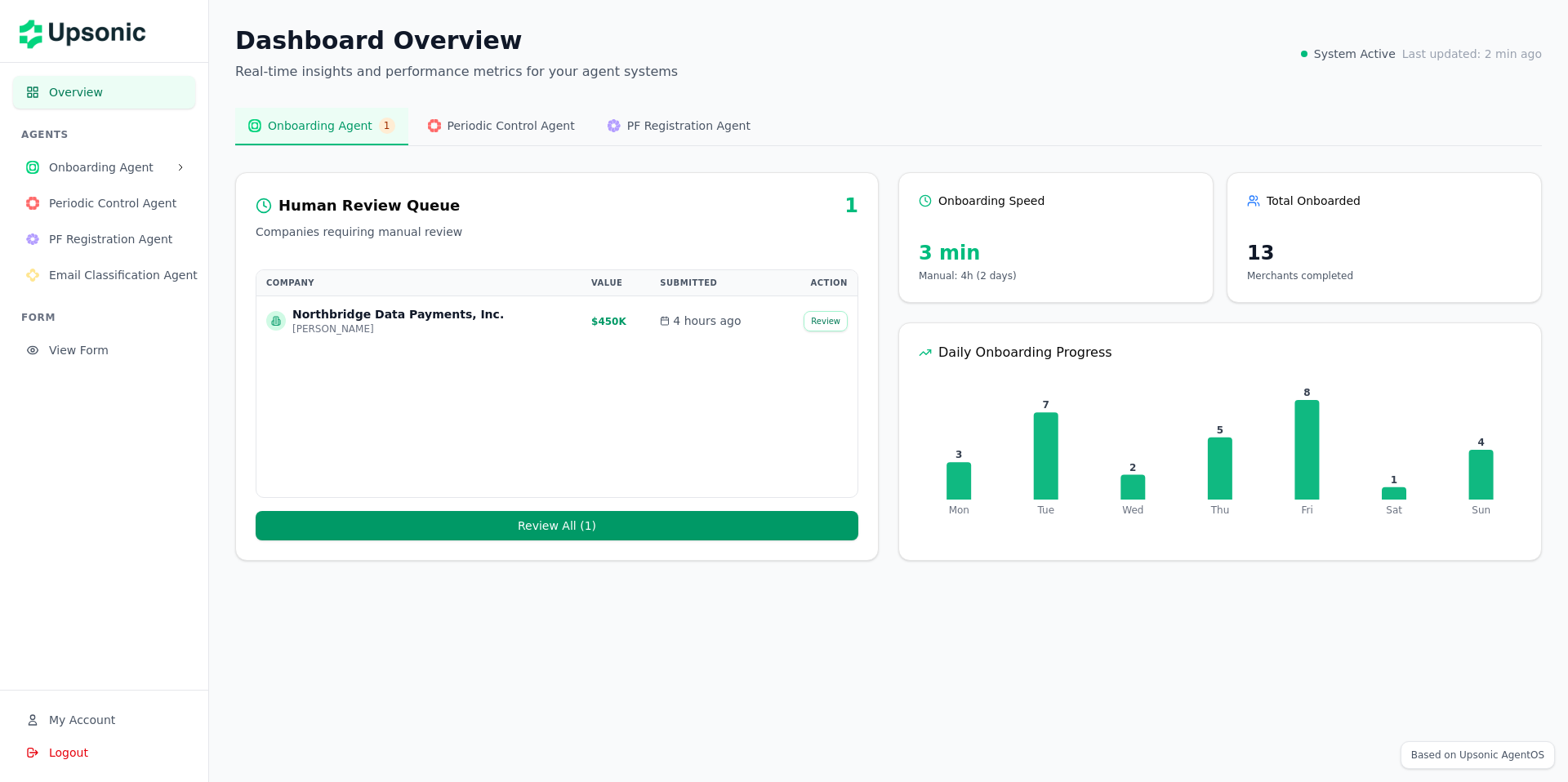
click at [144, 172] on span "Onboarding Agent" at bounding box center [109, 167] width 120 height 16
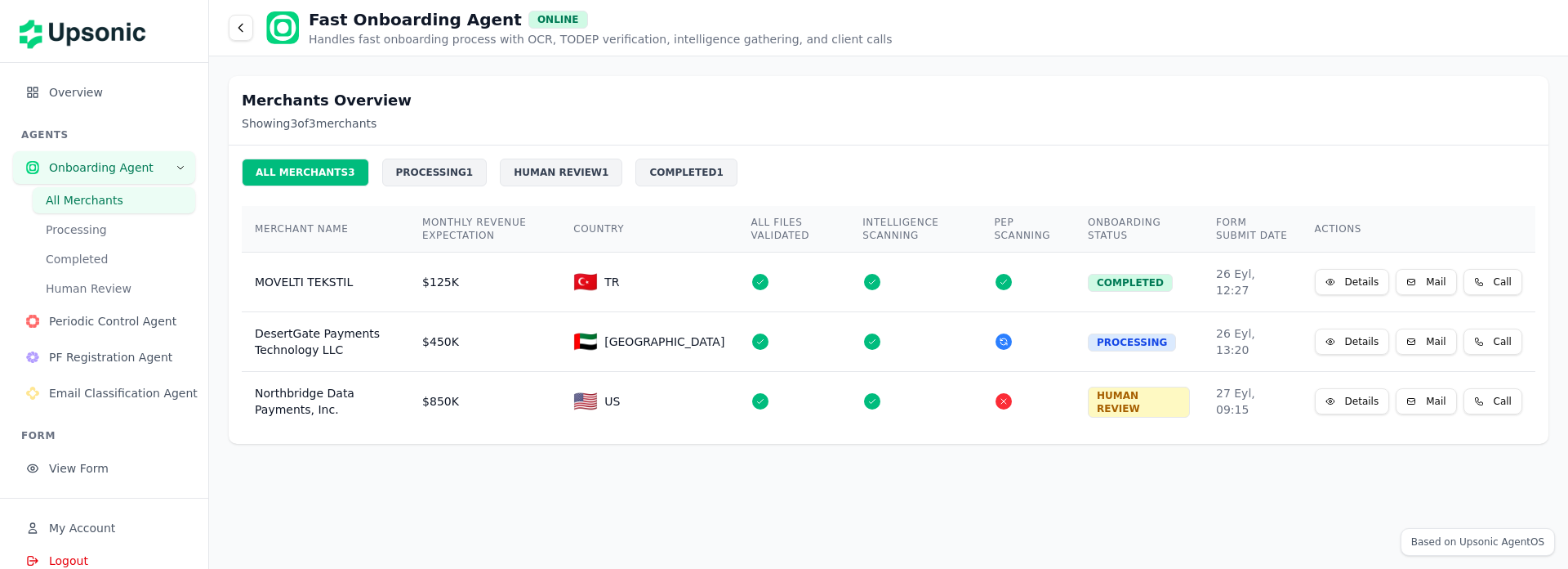
click at [245, 29] on icon at bounding box center [241, 28] width 13 height 13
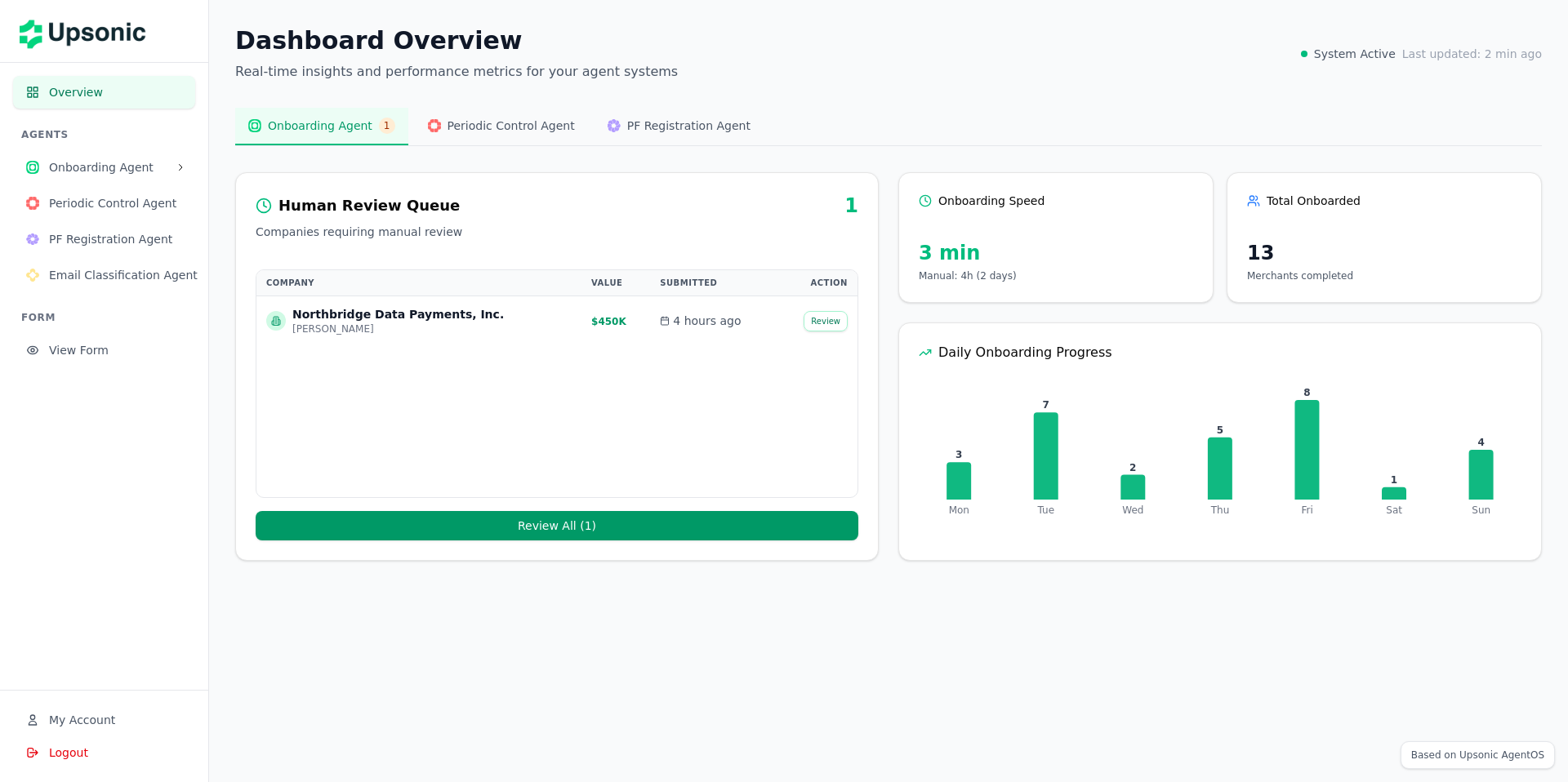
click at [80, 357] on span "View Form" at bounding box center [116, 350] width 133 height 16
click at [155, 202] on span "Periodic Control Agent" at bounding box center [116, 204] width 133 height 16
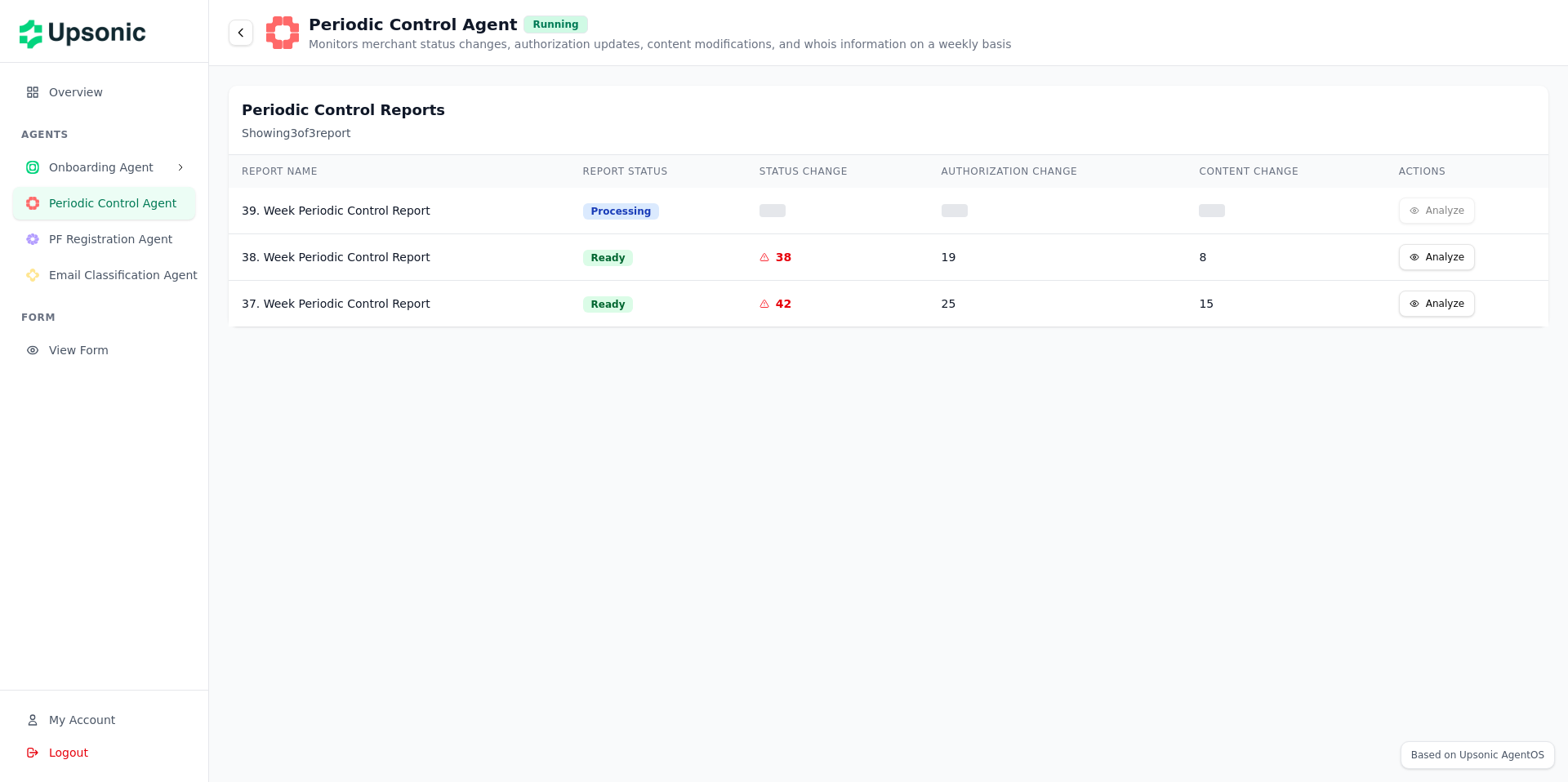
click at [132, 231] on span "PF Registration Agent" at bounding box center [116, 240] width 133 height 16
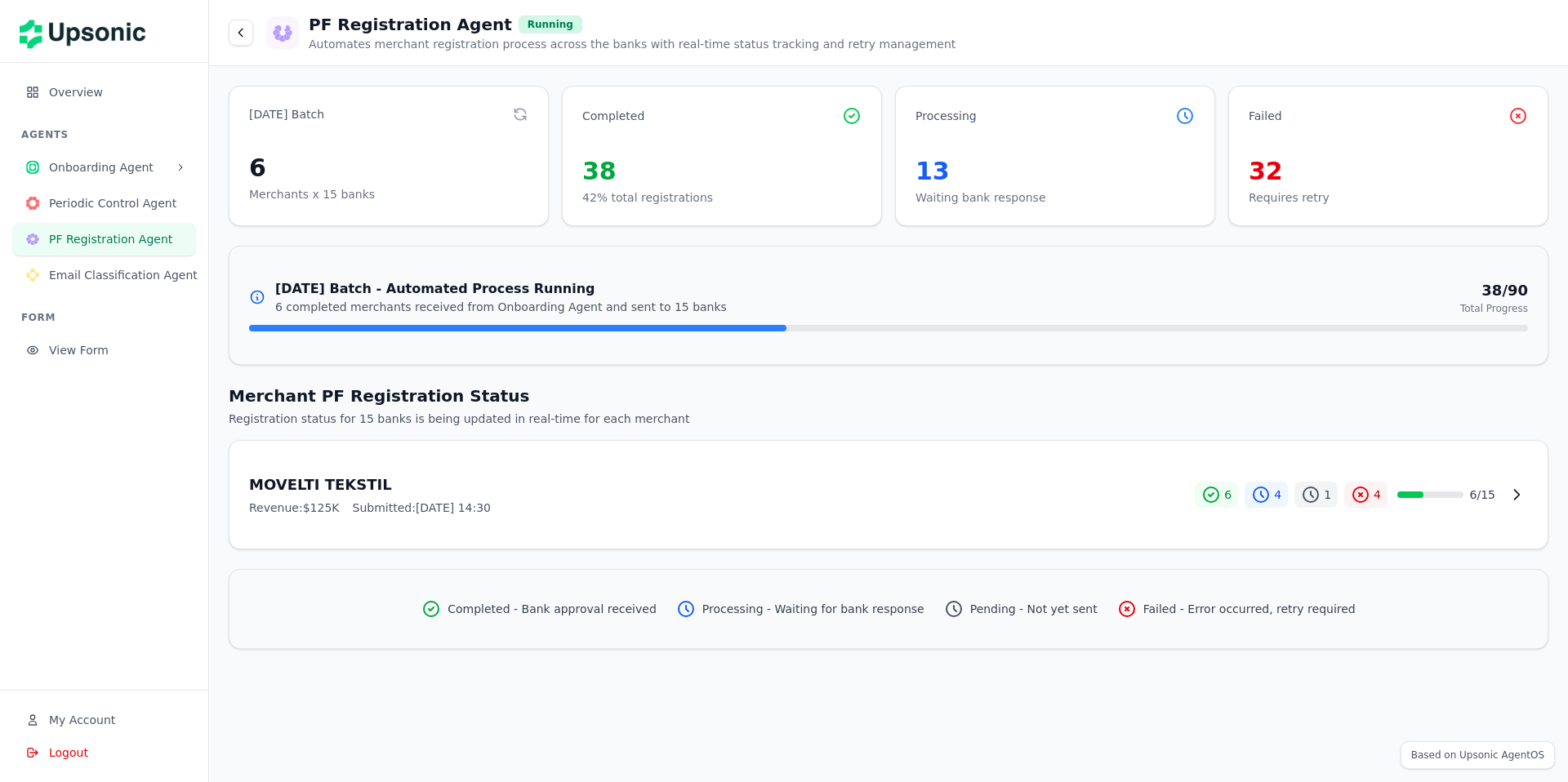
click at [135, 200] on span "Periodic Control Agent" at bounding box center [116, 204] width 133 height 16
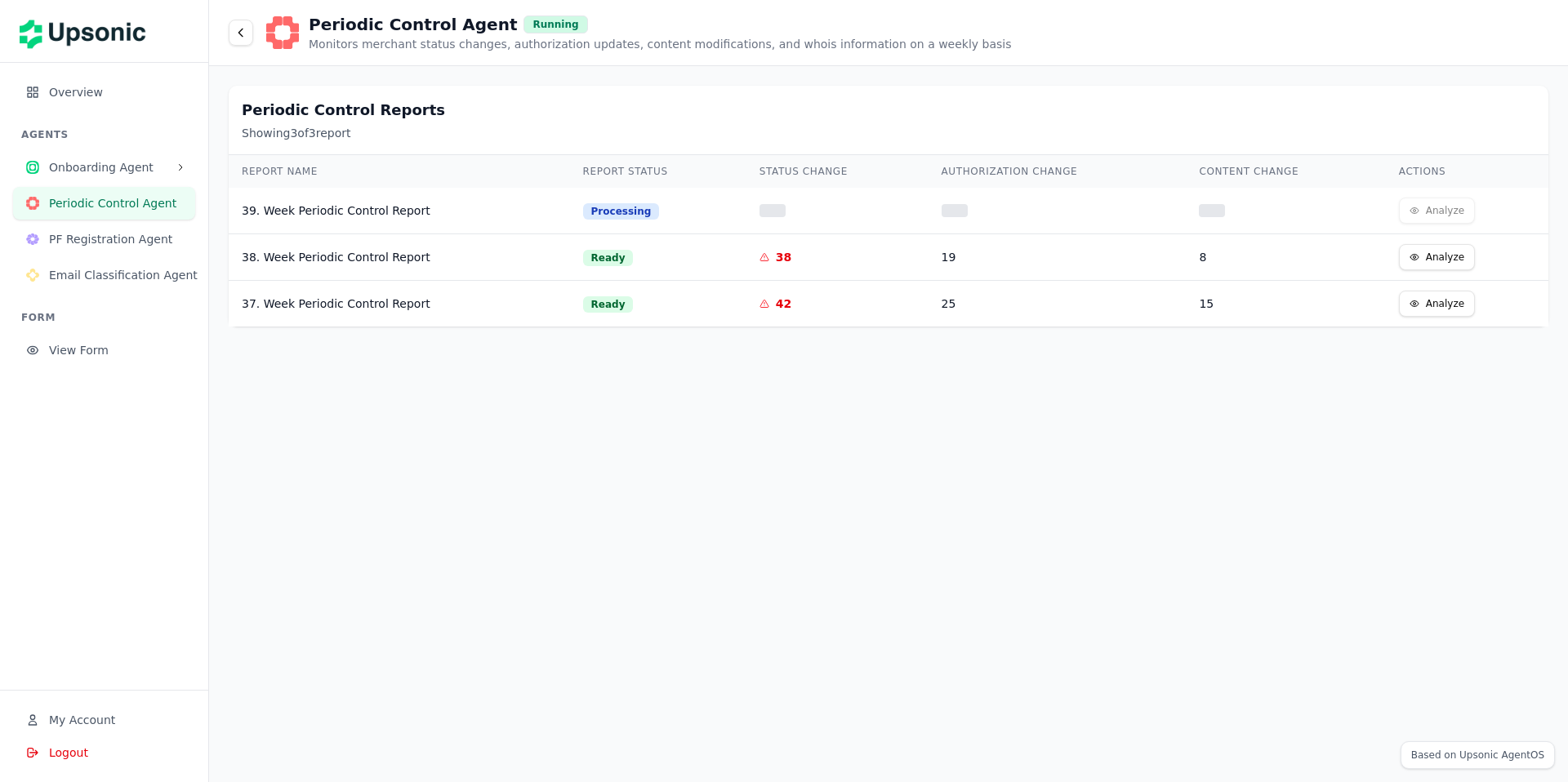
click at [1415, 251] on button "Analyze" at bounding box center [1437, 258] width 76 height 26
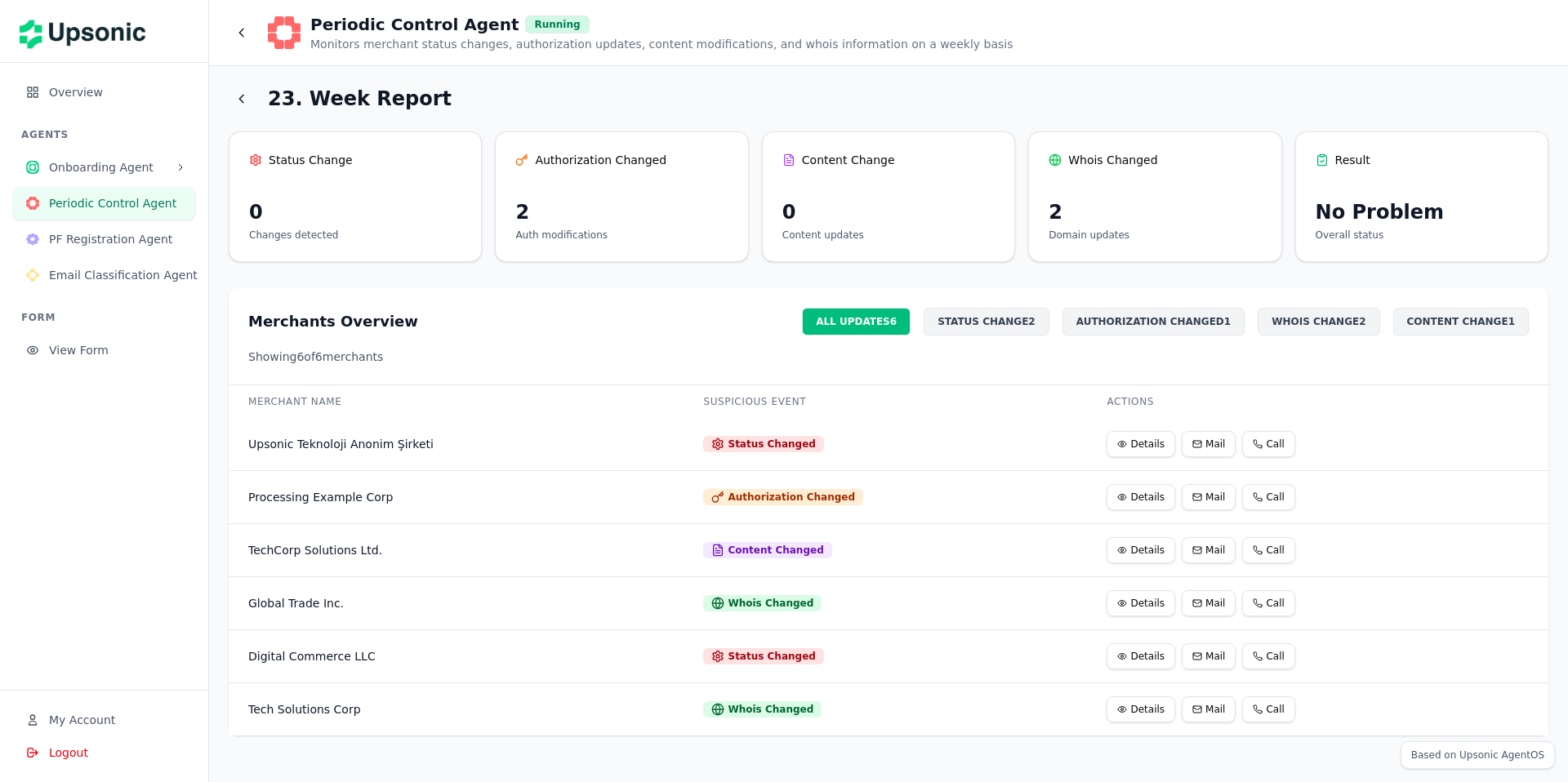
click at [1023, 330] on div "STATUS CHANGE 2" at bounding box center [986, 322] width 126 height 28
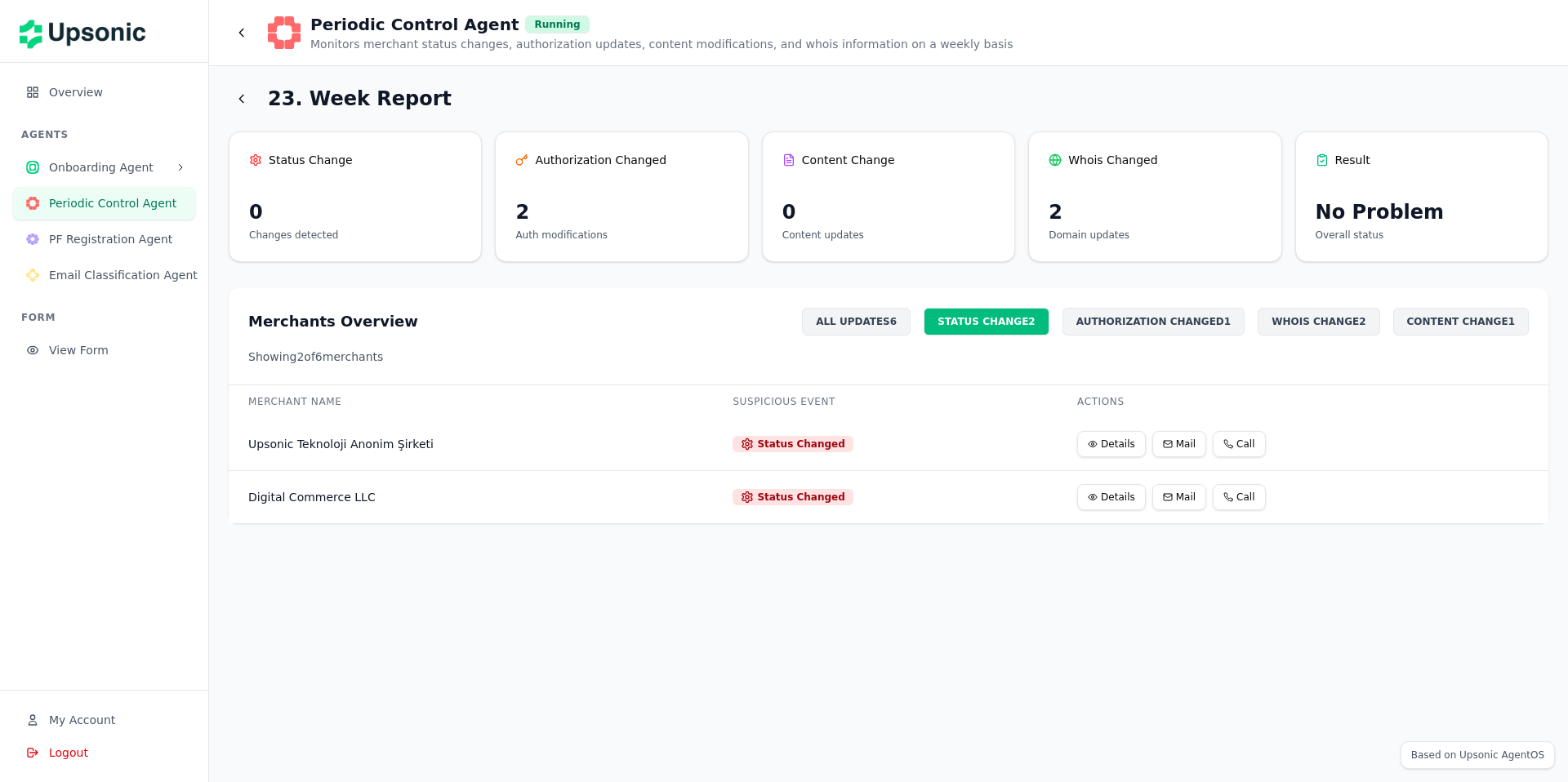
click at [1146, 323] on div "AUTHORIZATION CHANGED 1" at bounding box center [1154, 322] width 182 height 28
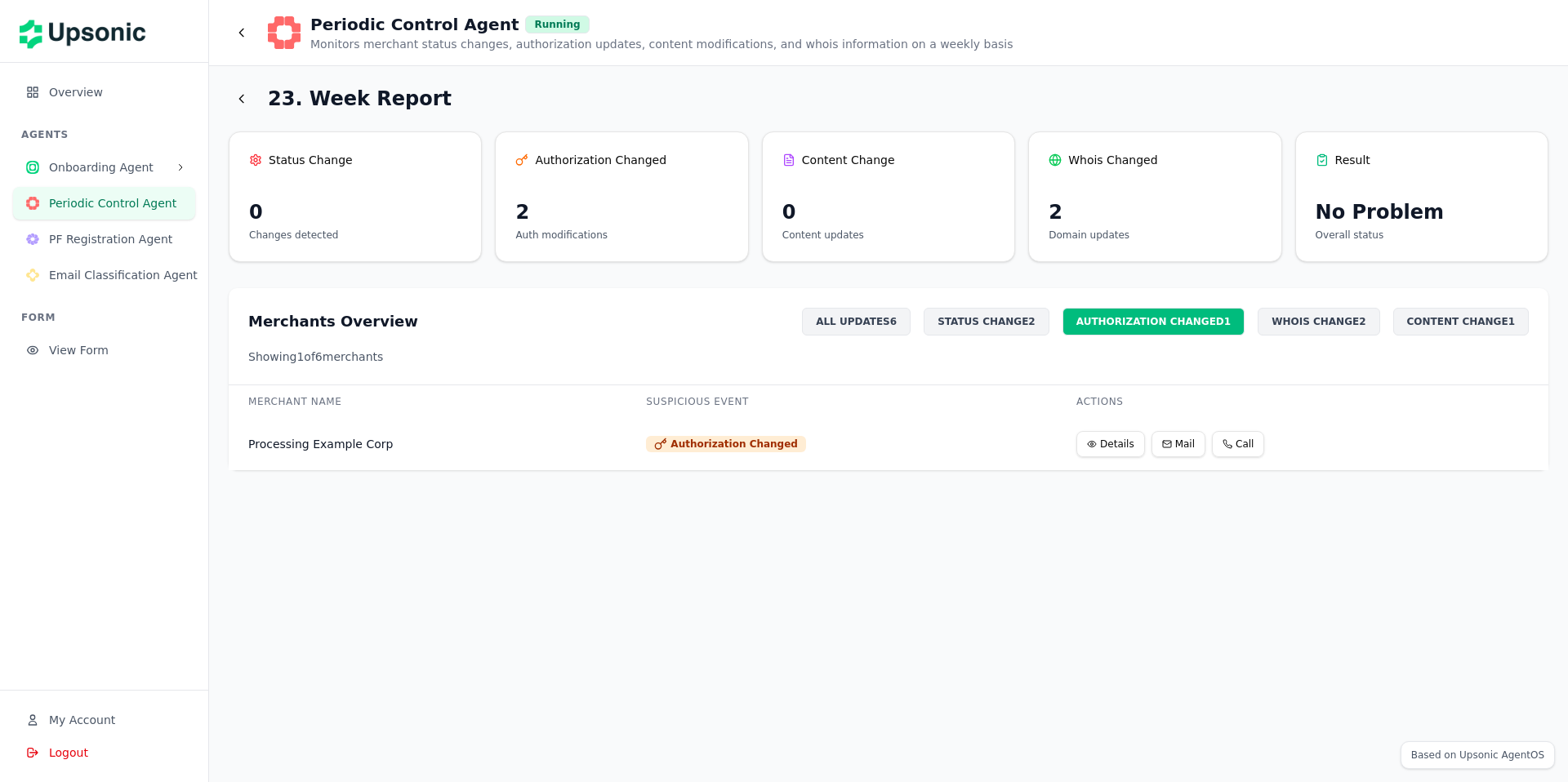
click at [1379, 329] on div "WHOIS CHANGE 2" at bounding box center [1319, 322] width 121 height 28
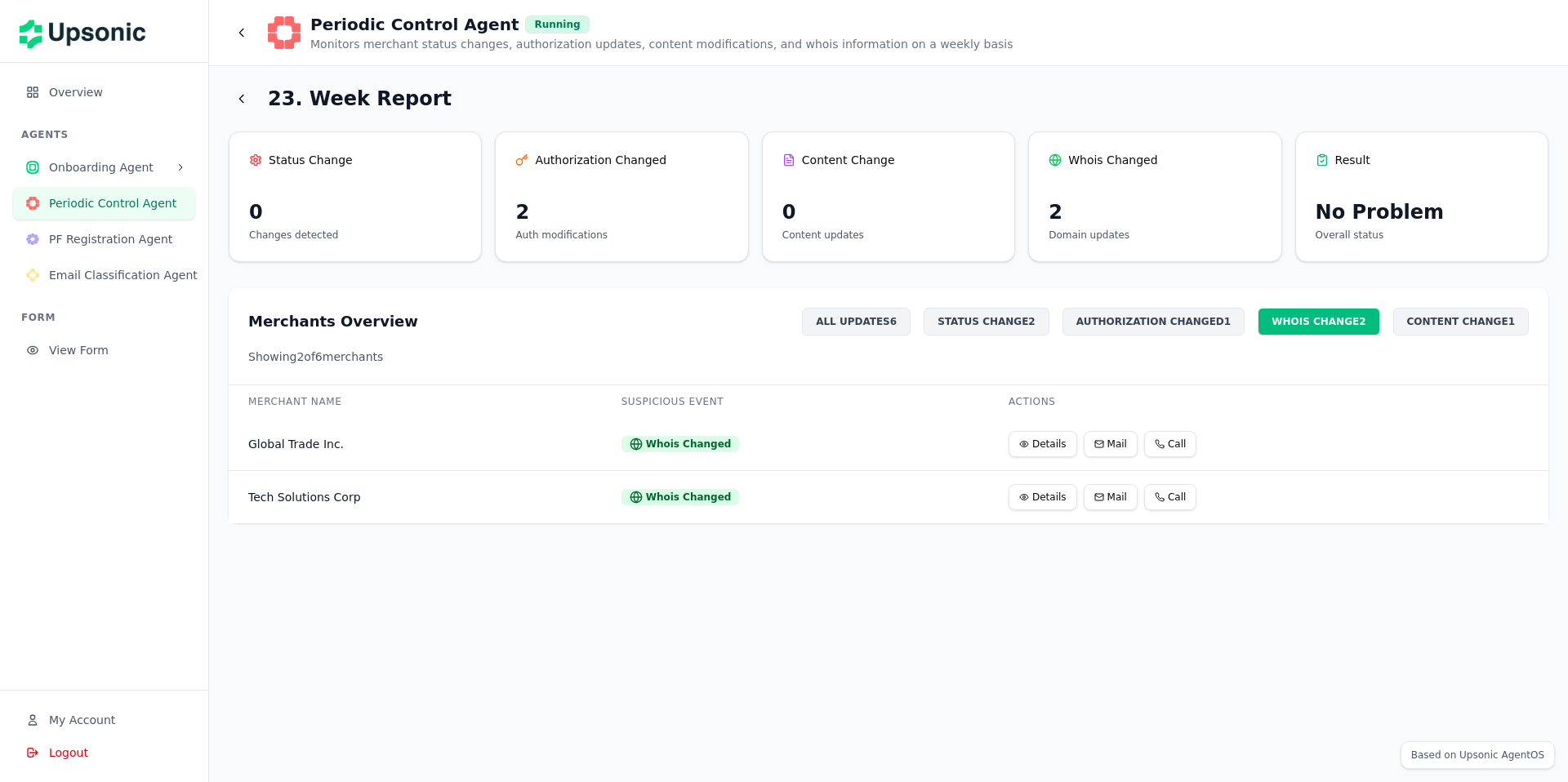
click at [241, 37] on icon at bounding box center [242, 33] width 13 height 13
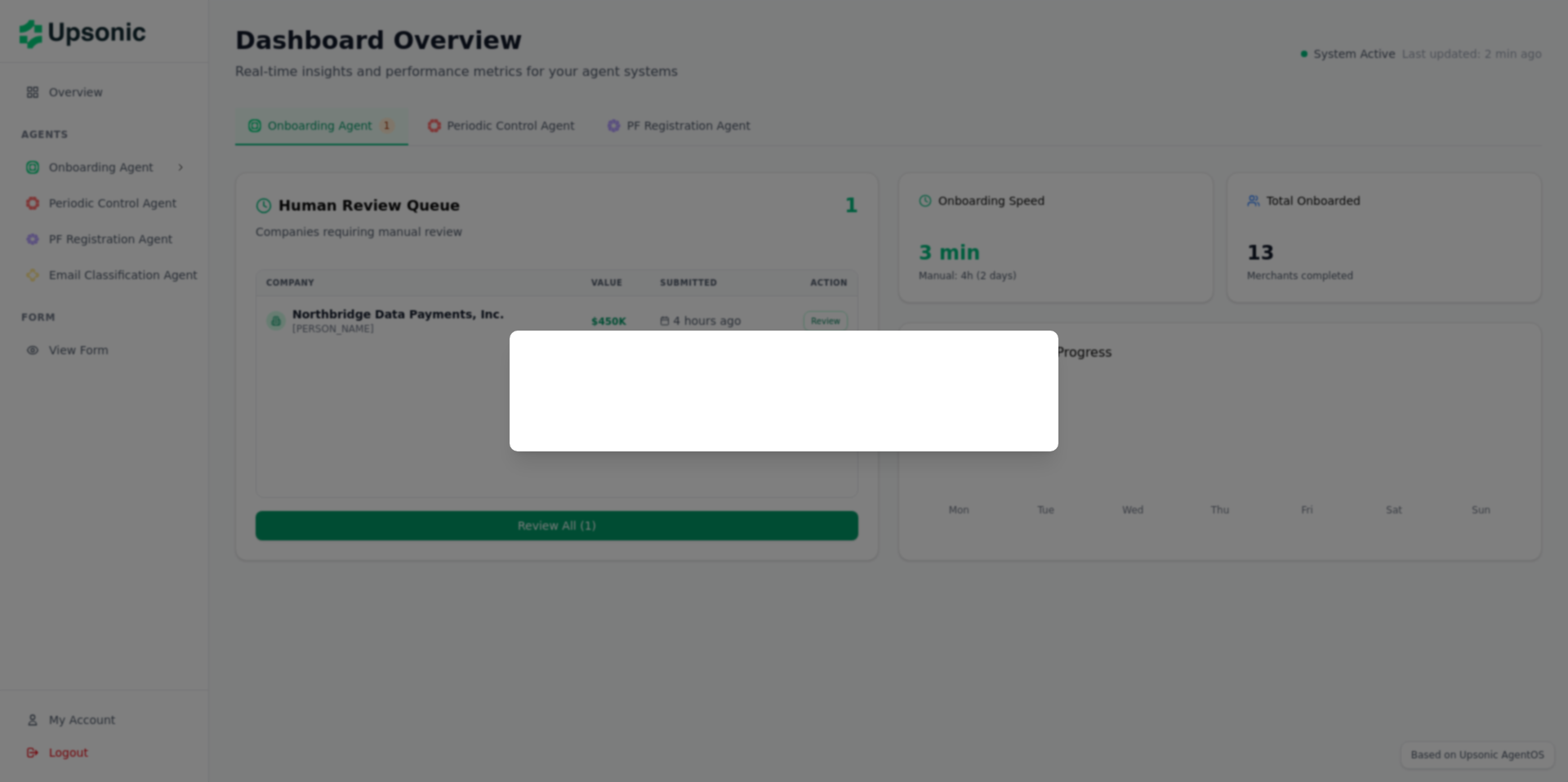
click at [241, 37] on div at bounding box center [784, 391] width 1568 height 782
